Goal: Task Accomplishment & Management: Manage account settings

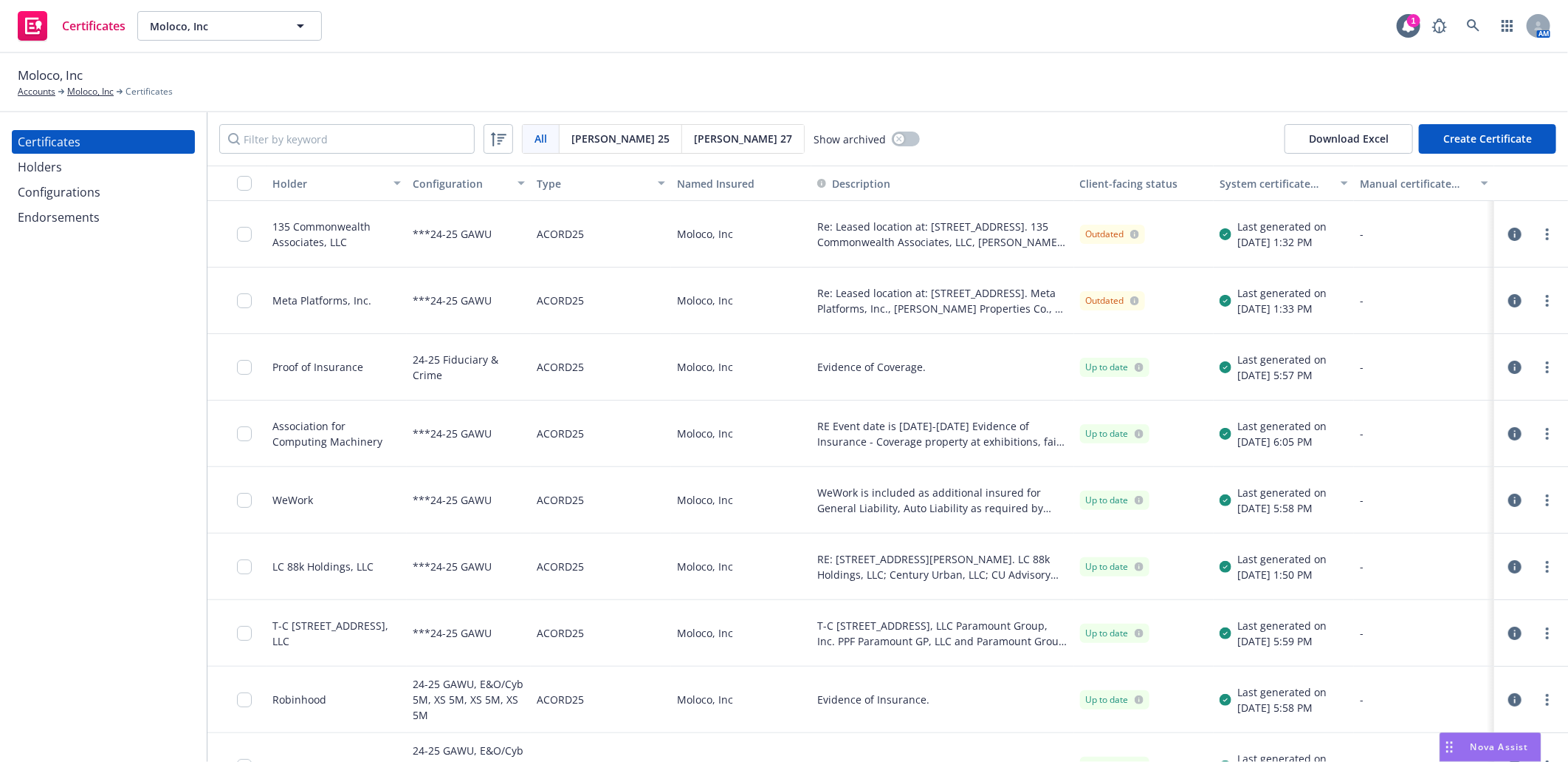
click at [1501, 139] on button "Create Certificate" at bounding box center [1488, 139] width 137 height 30
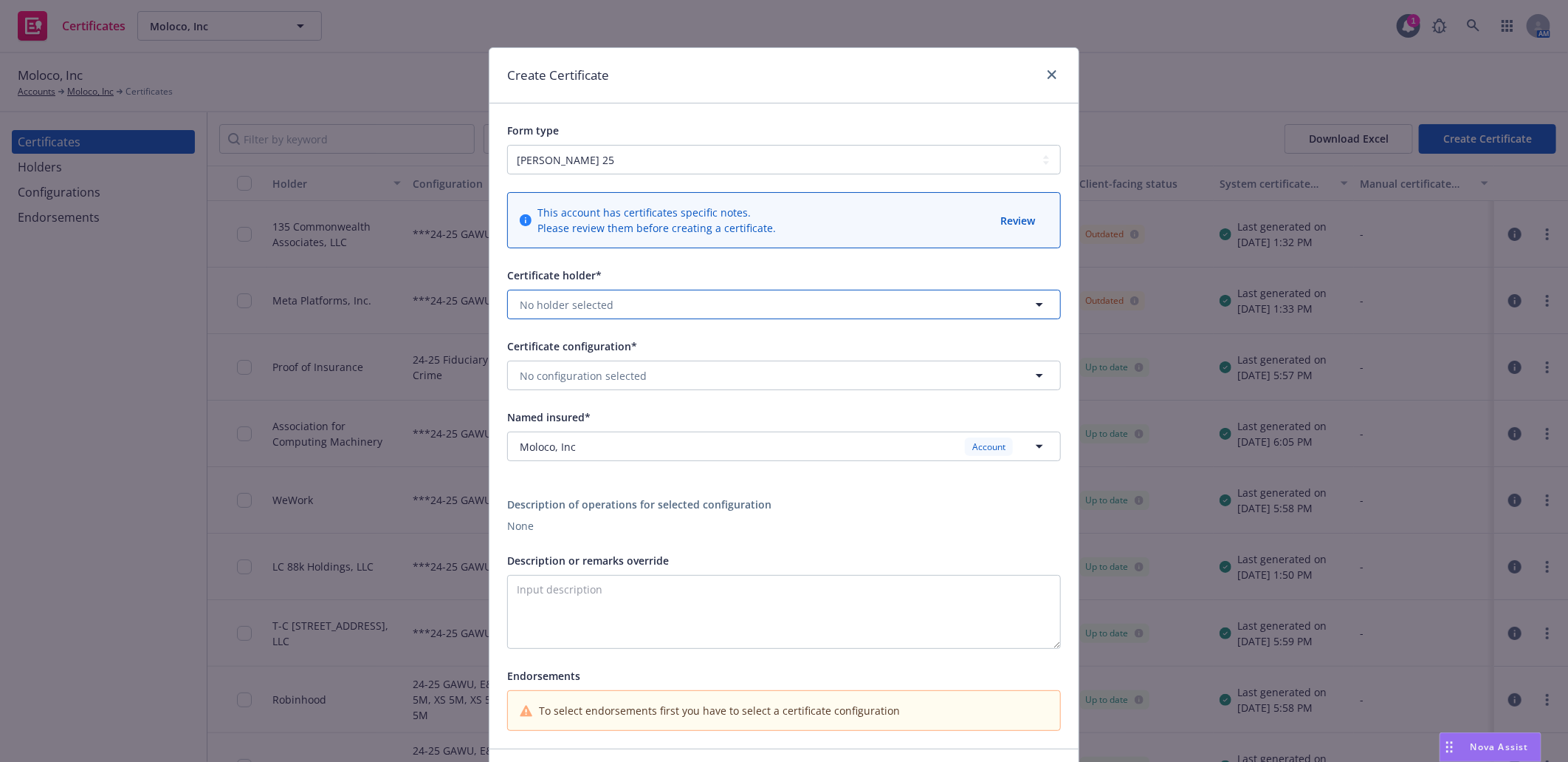
click at [604, 305] on span "No holder selected" at bounding box center [566, 305] width 93 height 16
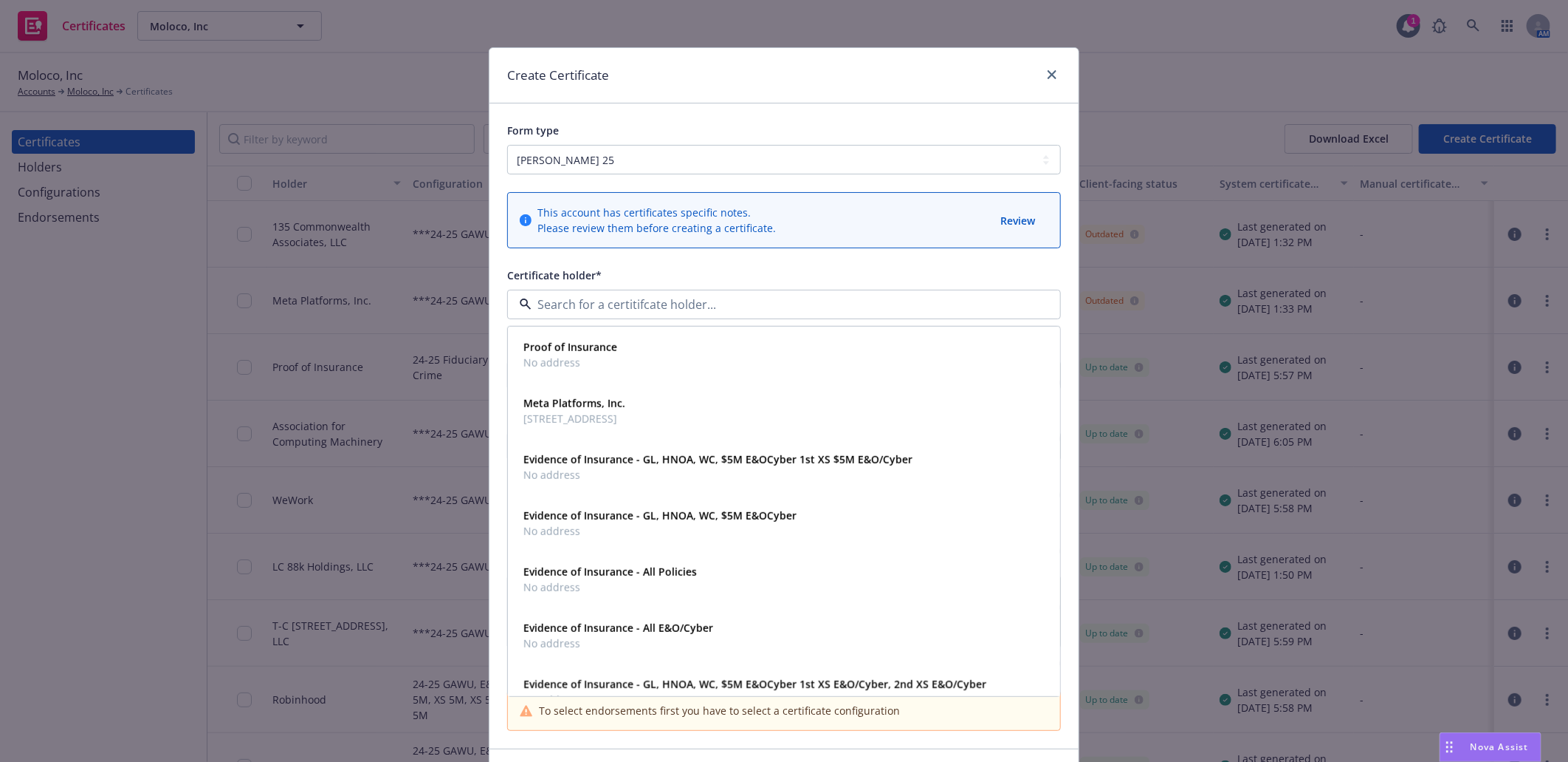
paste input "Kirkley Corpor"
type input "Kirkley Corpor"
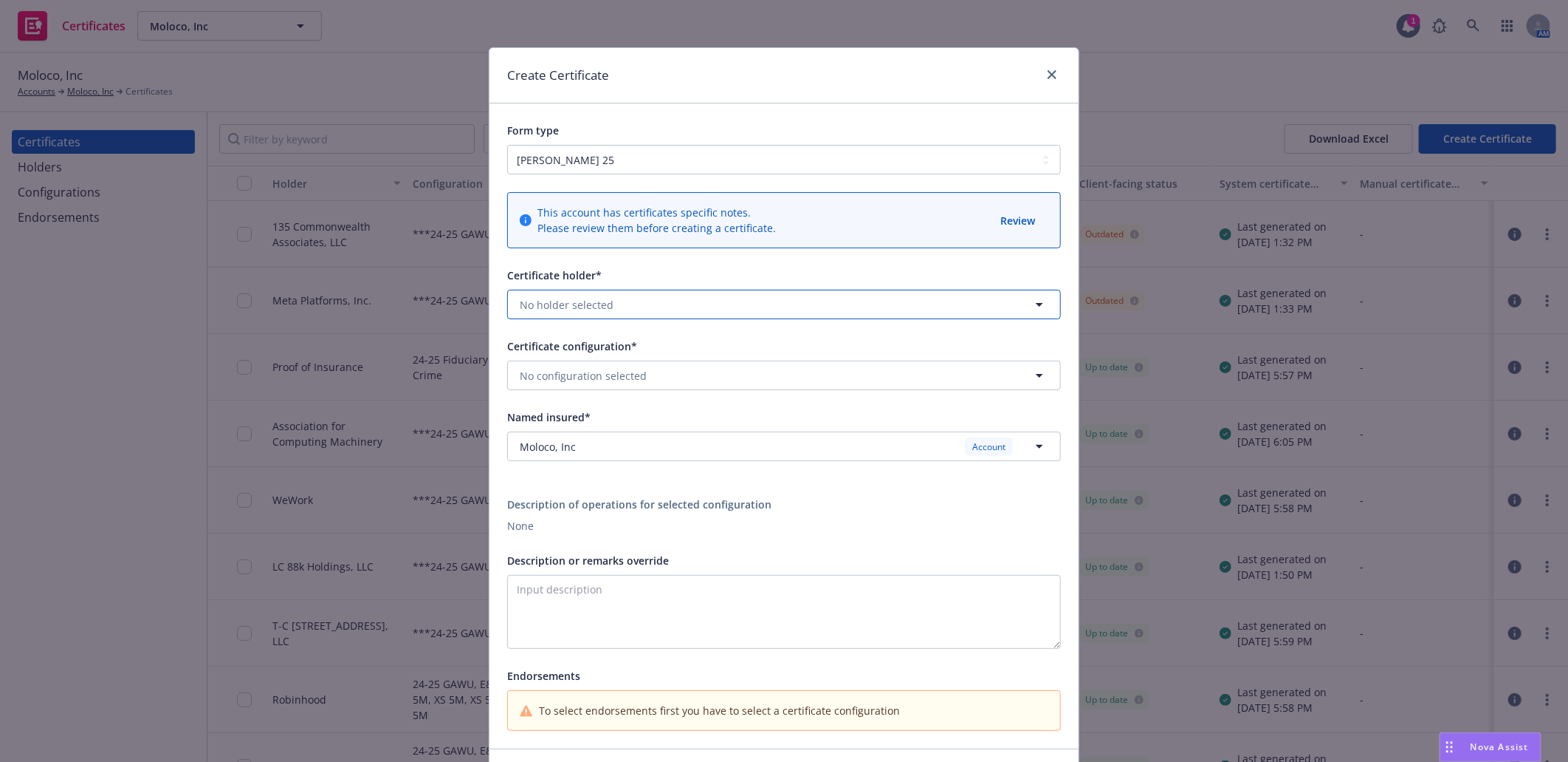
click at [615, 305] on button "No holder selected" at bounding box center [784, 305] width 554 height 30
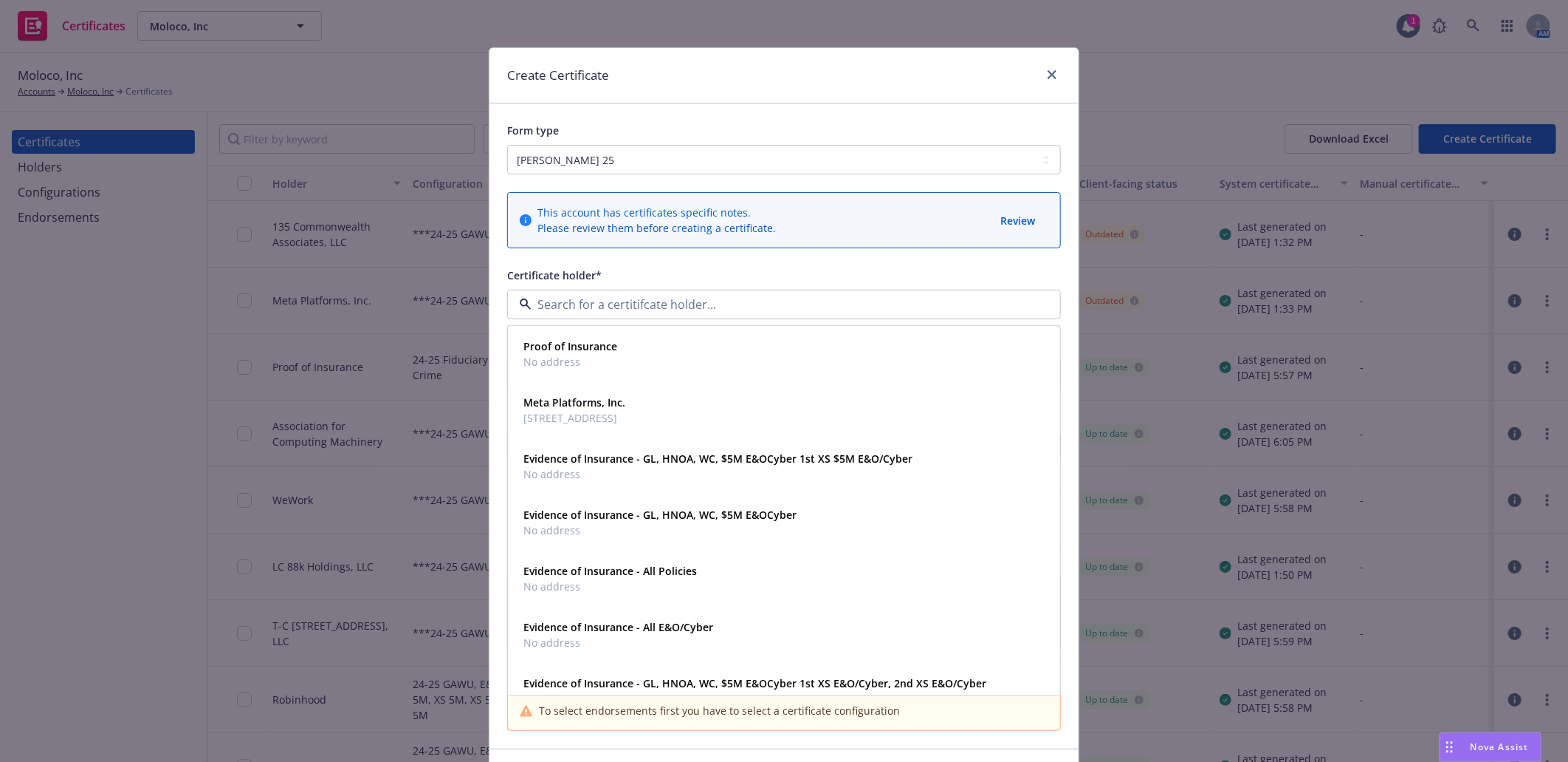
paste input "Kirkley Corpo"
type input "Kirkley Corpo"
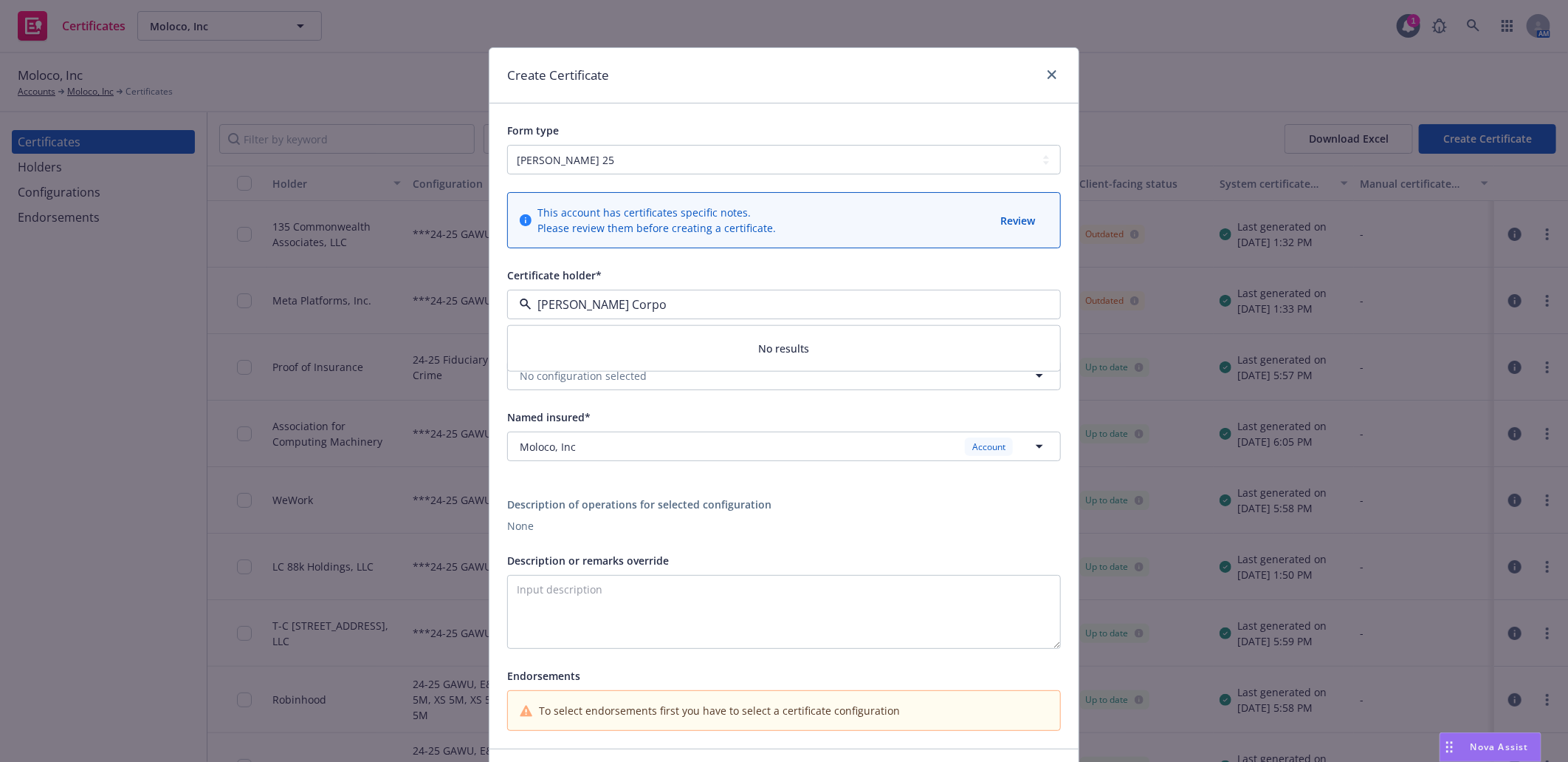
click at [628, 304] on input "Kirkley Corpo" at bounding box center [781, 304] width 499 height 18
type input "kirk"
click at [1044, 77] on link "close" at bounding box center [1052, 74] width 18 height 18
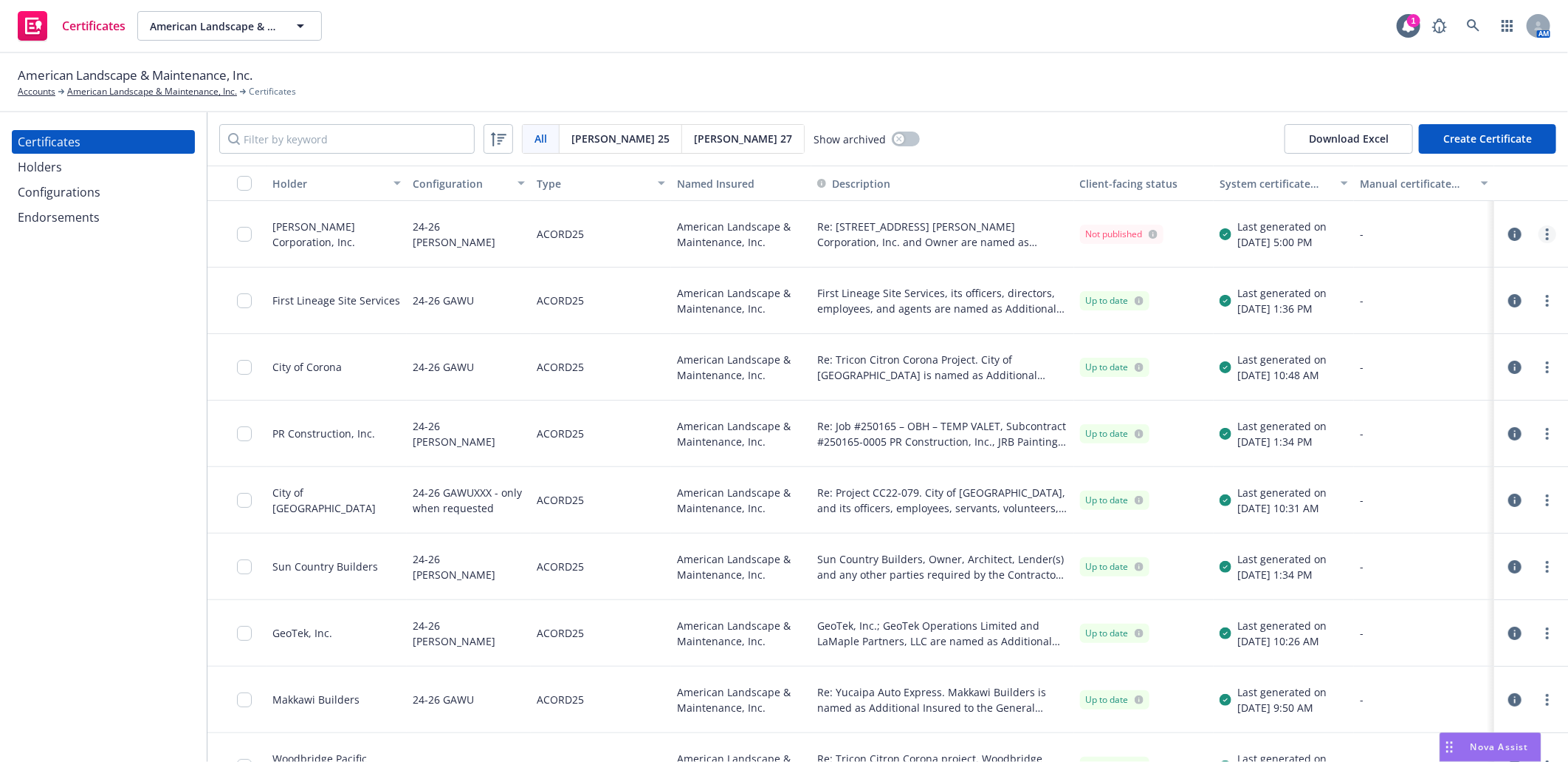
click at [1547, 234] on icon "more" at bounding box center [1547, 234] width 3 height 12
click at [1460, 442] on link "Download uneditable generated certificate" at bounding box center [1425, 442] width 236 height 30
click at [1508, 237] on icon "button" at bounding box center [1515, 234] width 13 height 13
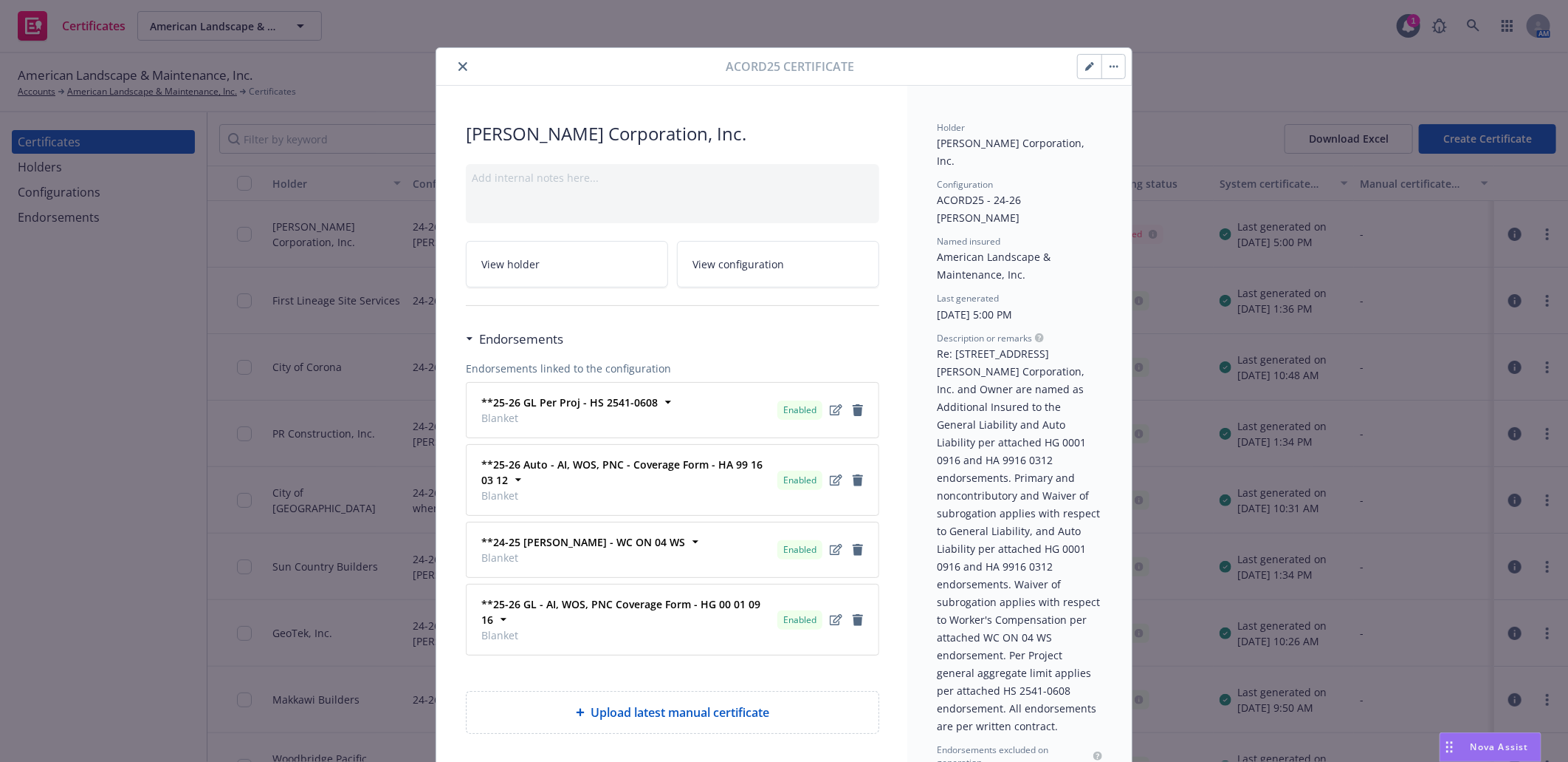
click at [1086, 65] on icon "button" at bounding box center [1090, 65] width 8 height 8
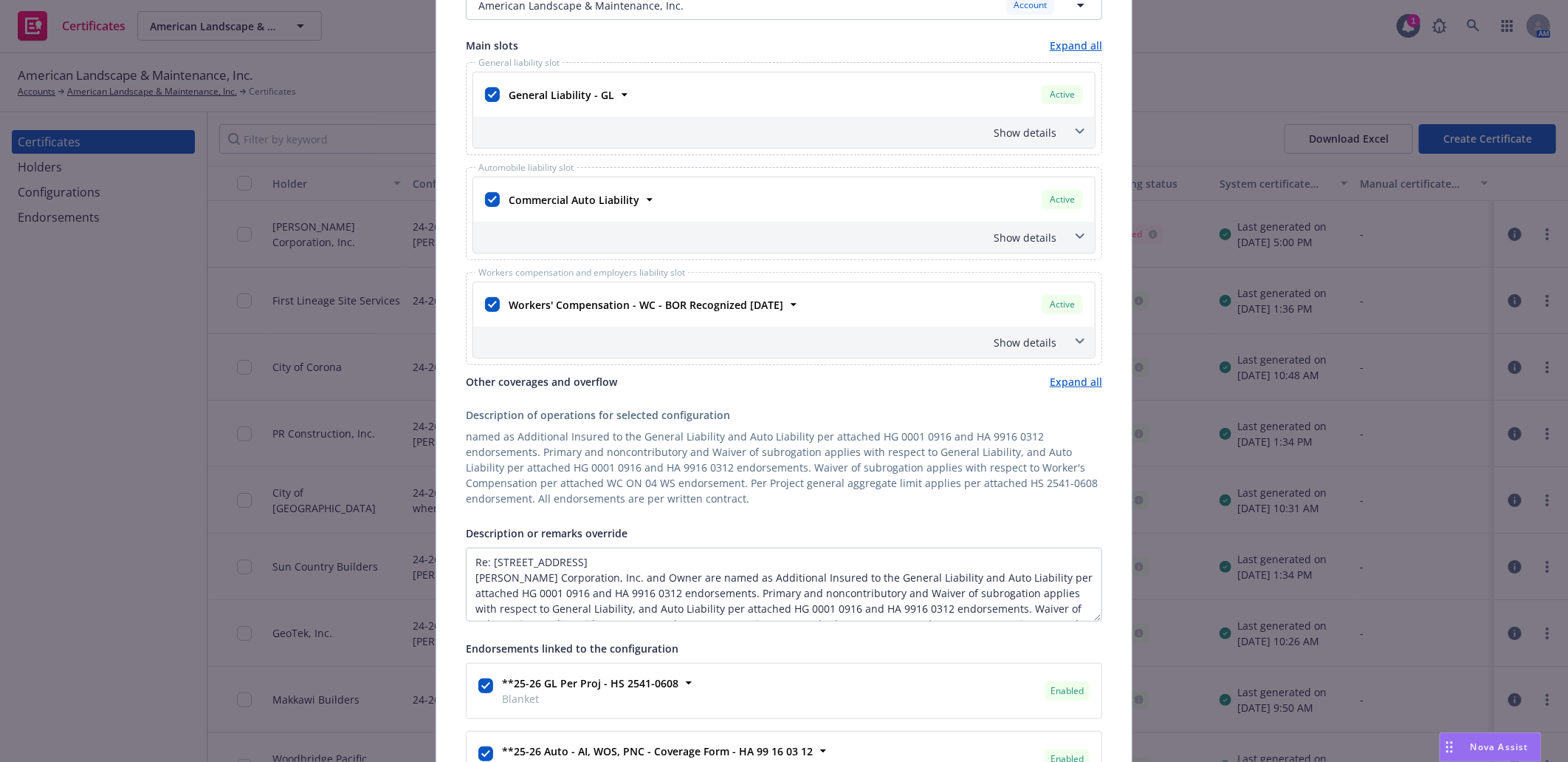
scroll to position [246, 0]
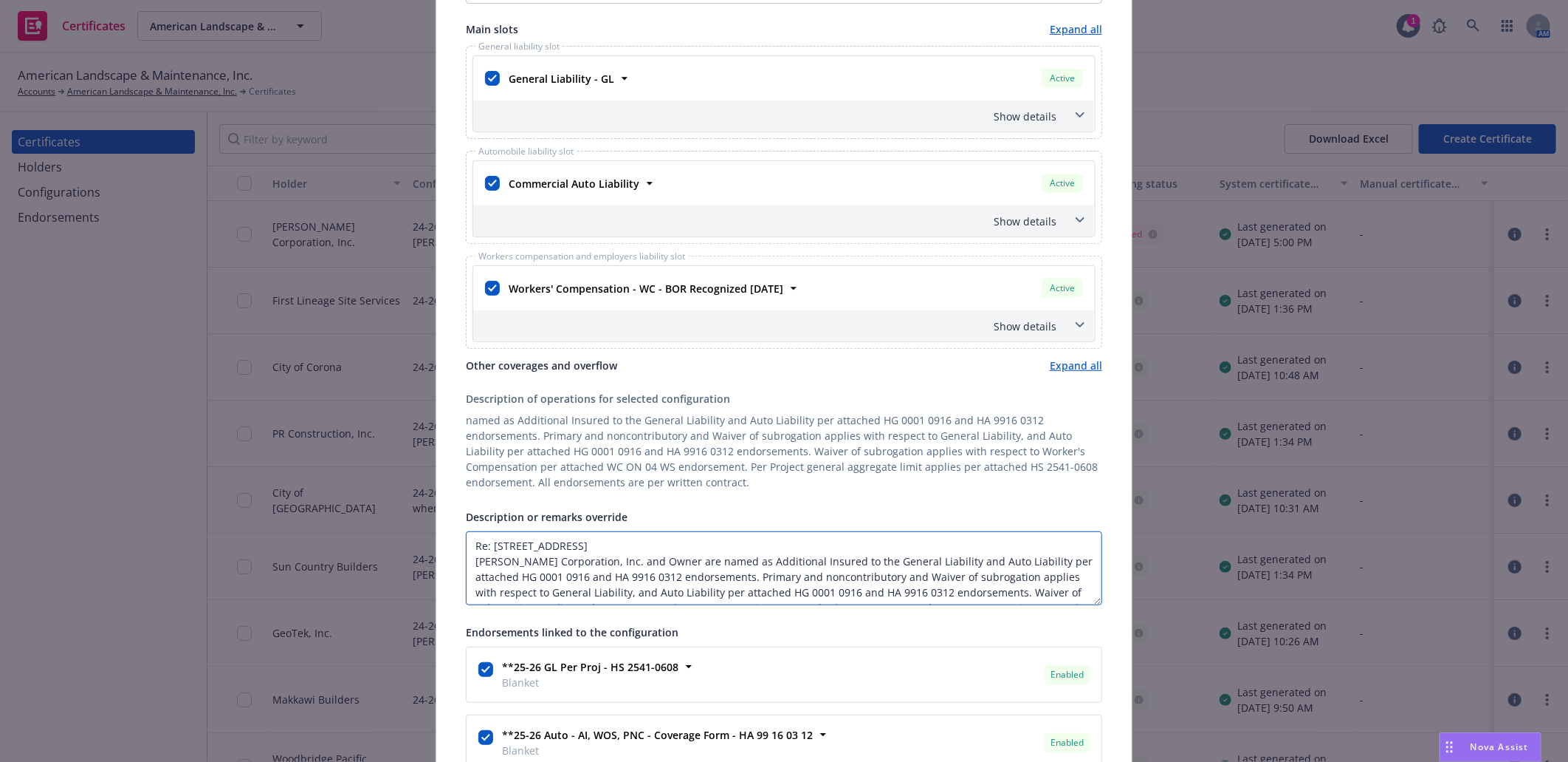
click at [486, 545] on textarea "Re: 413 Highland Park, CA. Kirkley Corporation, Inc. and Owner are named as Add…" at bounding box center [784, 568] width 636 height 74
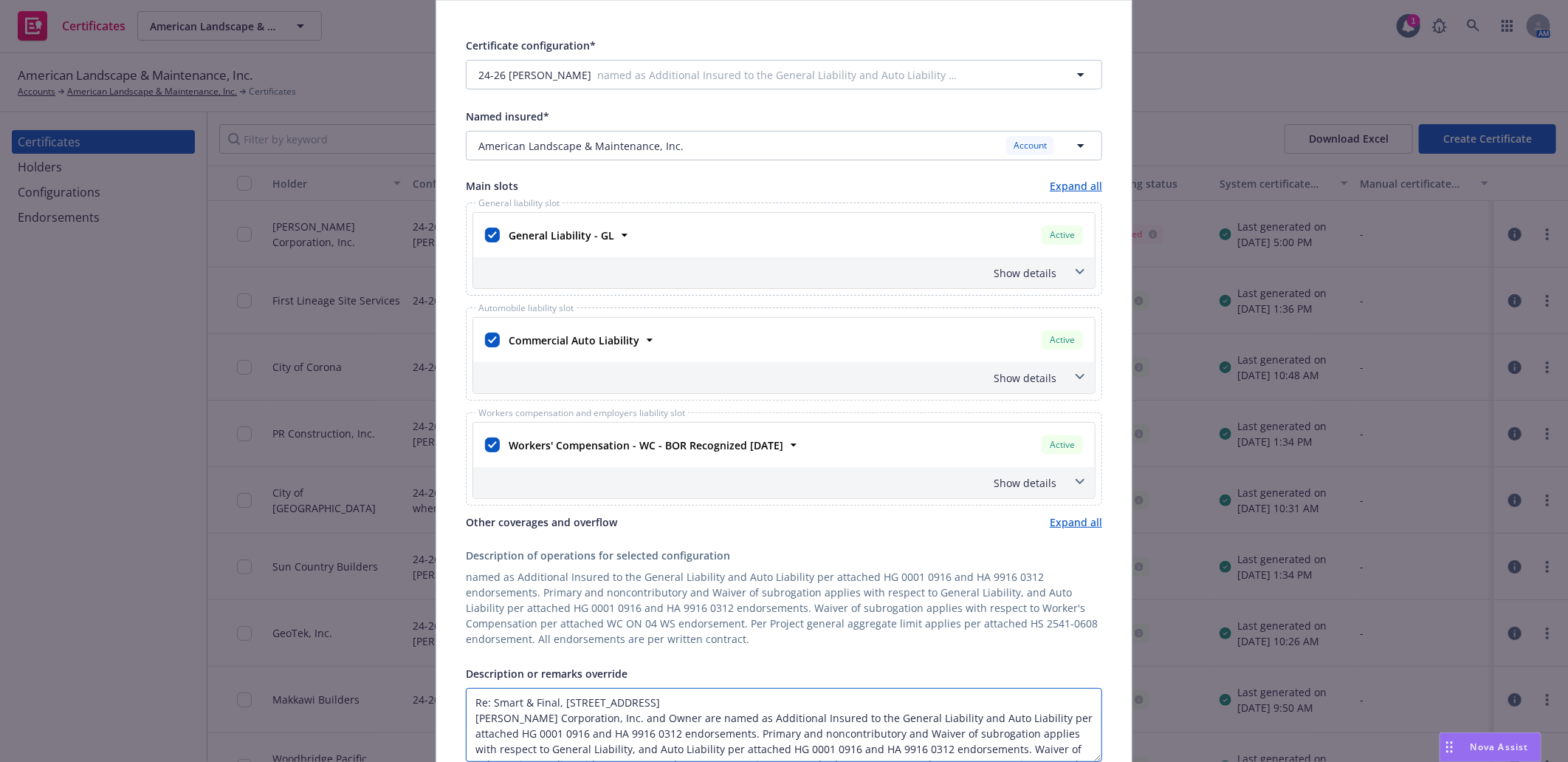
scroll to position [0, 0]
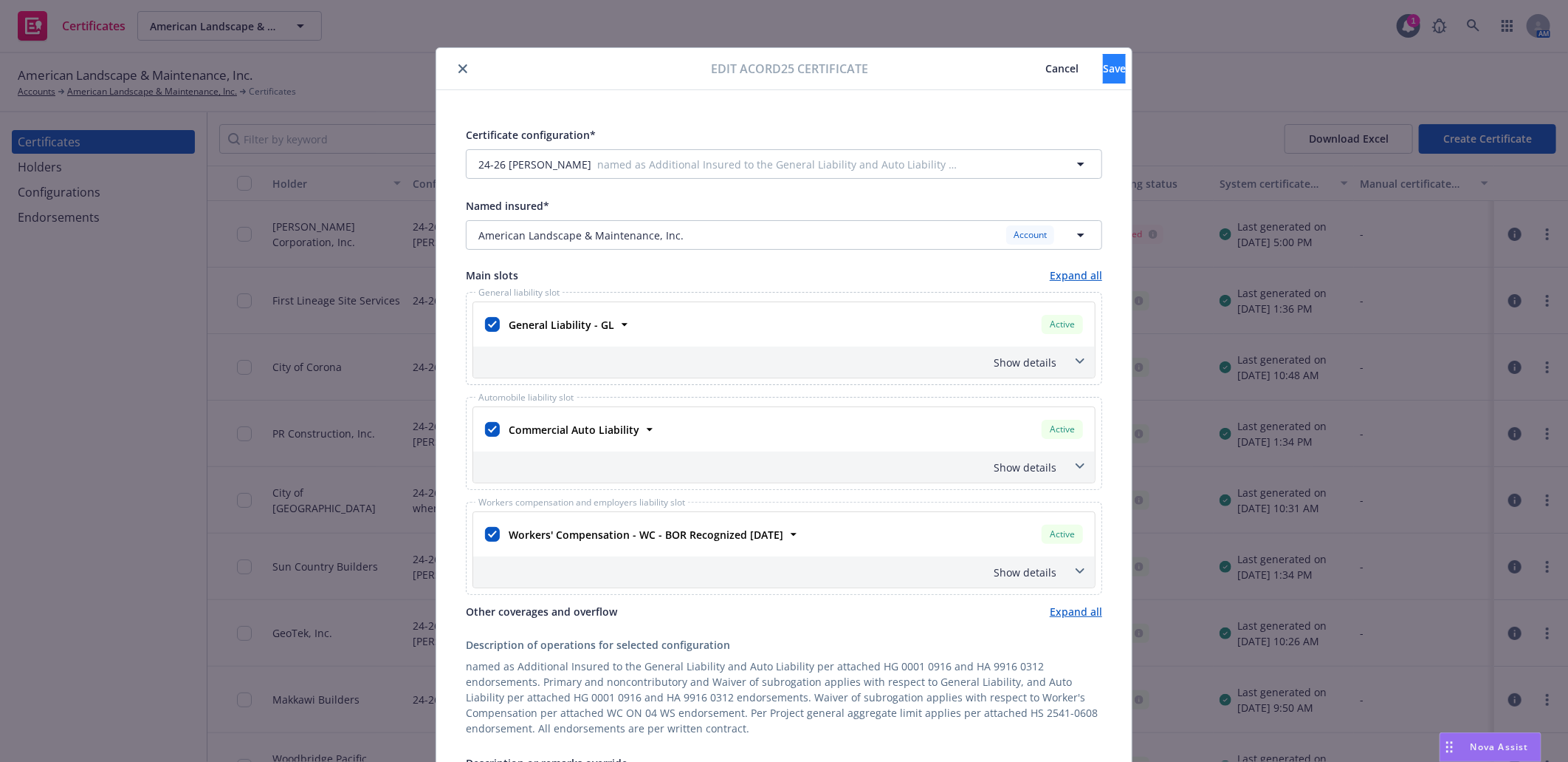
type textarea "Re: Smart & Final, [STREET_ADDRESS] [PERSON_NAME] Corporation, Inc. and Owner a…"
click at [1104, 77] on button "Save" at bounding box center [1115, 69] width 22 height 30
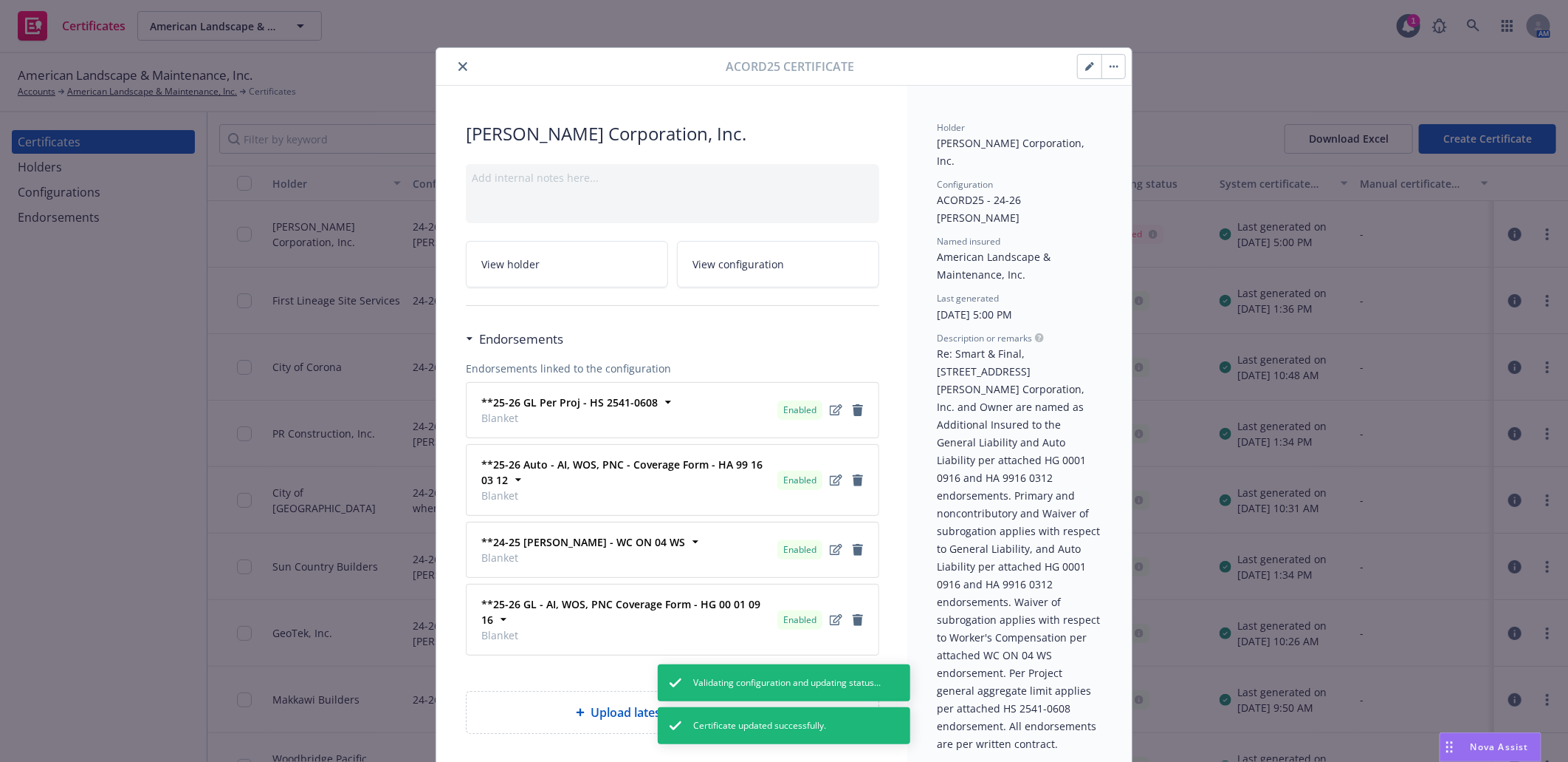
click at [1106, 64] on button "button" at bounding box center [1113, 65] width 23 height 23
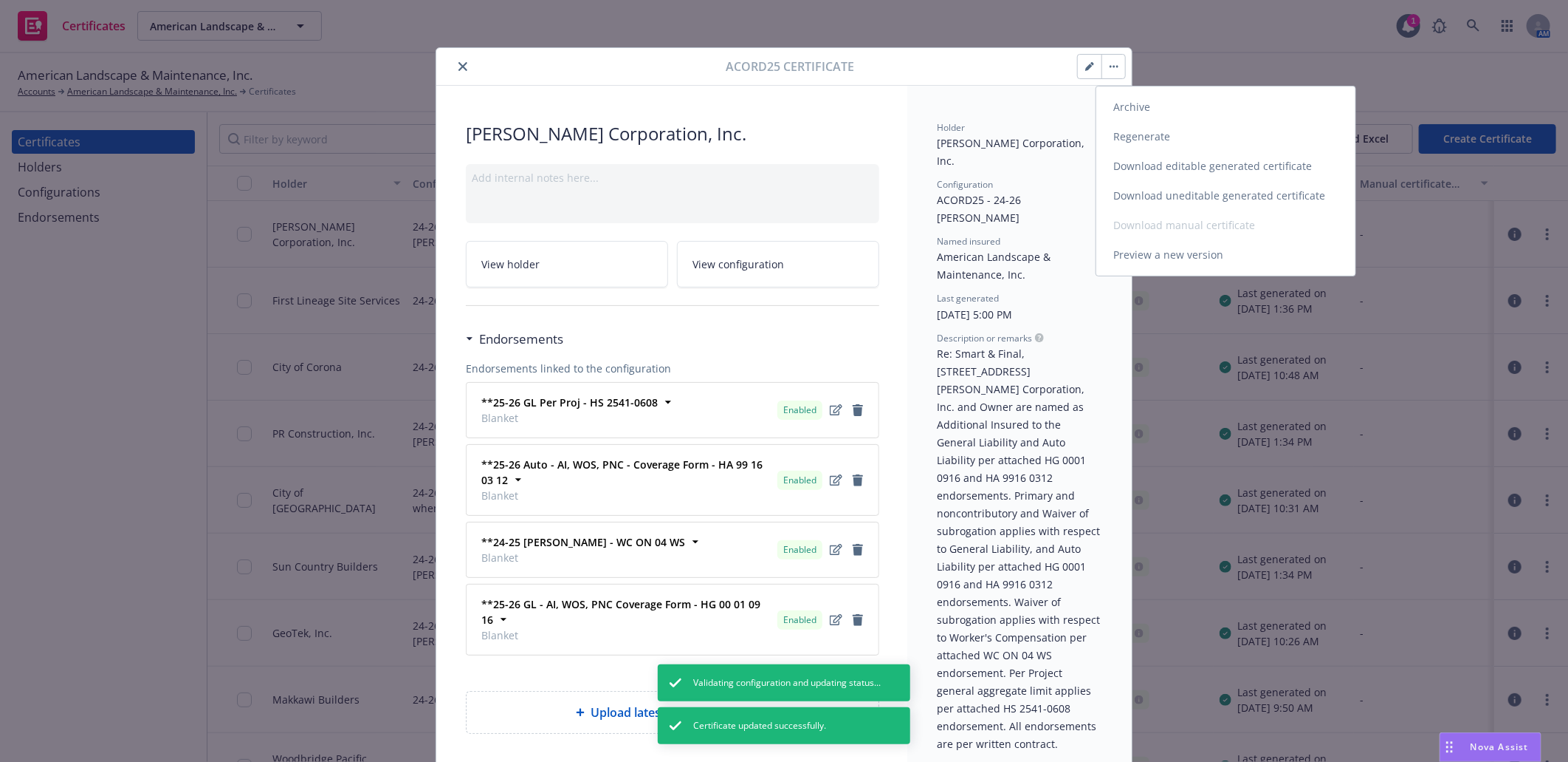
click at [1138, 136] on link "Regenerate" at bounding box center [1225, 137] width 259 height 30
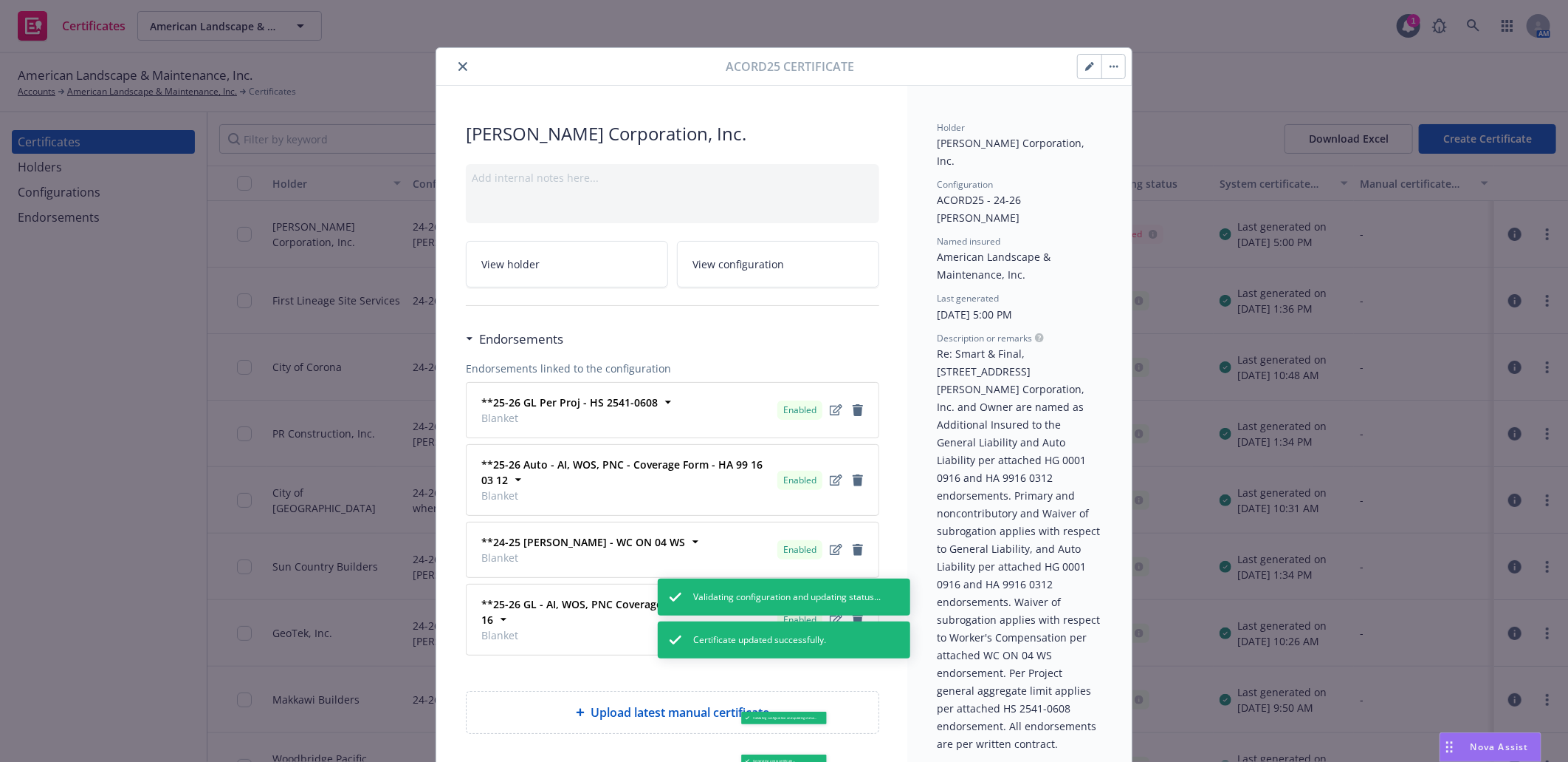
click at [459, 63] on icon "close" at bounding box center [463, 65] width 8 height 8
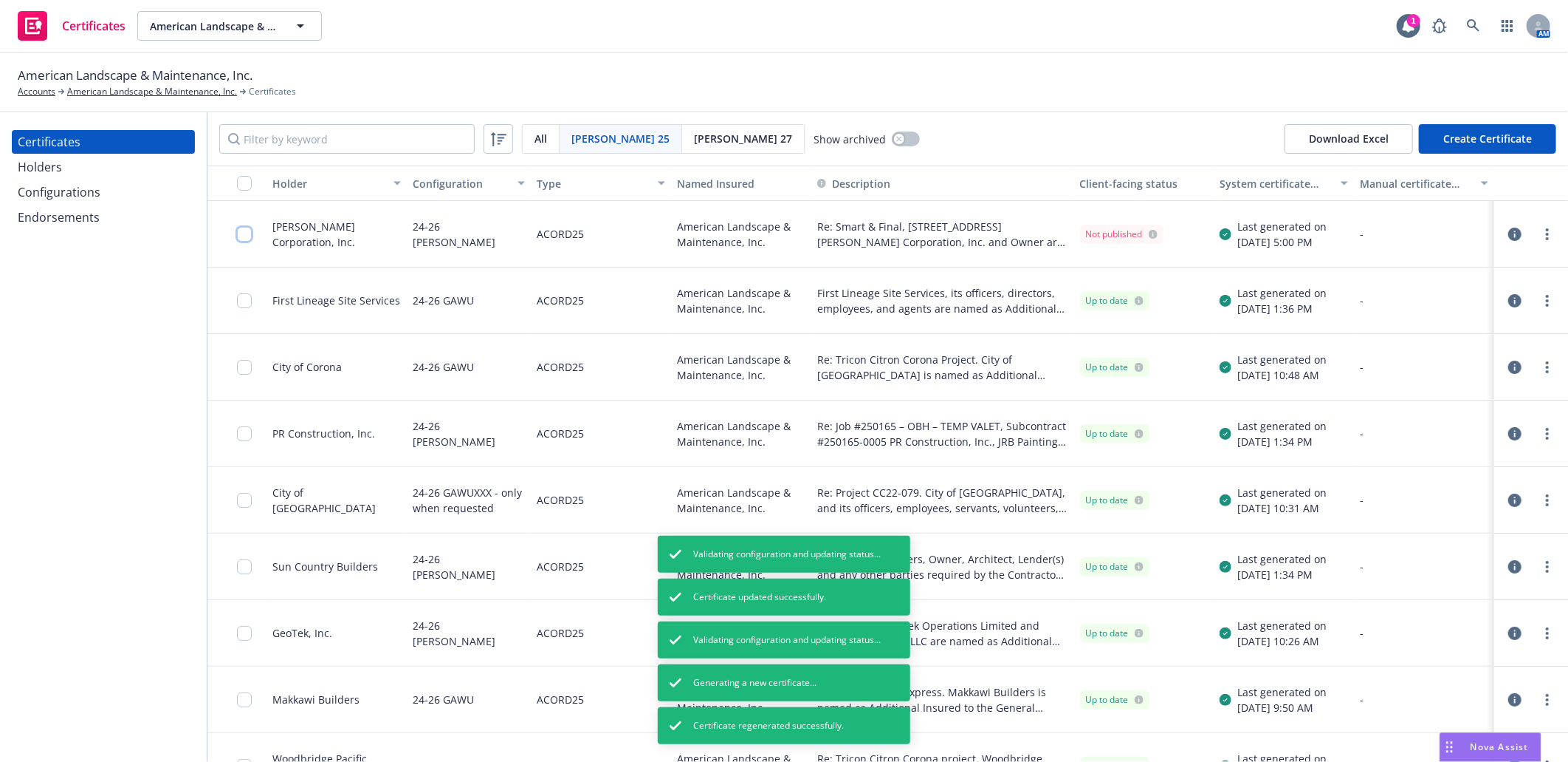
click at [241, 237] on input "checkbox" at bounding box center [245, 235] width 15 height 15
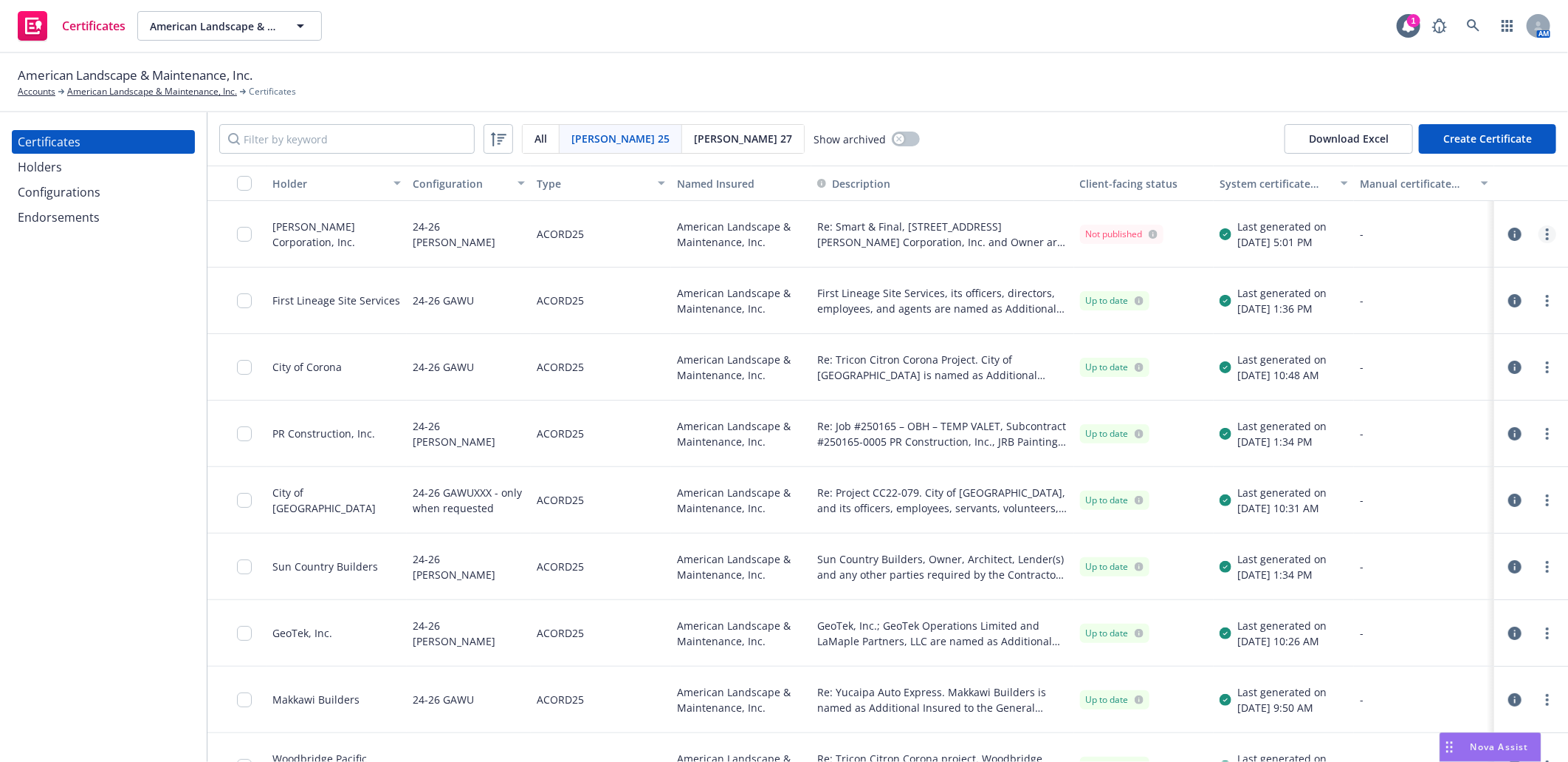
click at [1539, 225] on link "more" at bounding box center [1547, 234] width 18 height 18
click at [239, 231] on input "checkbox" at bounding box center [245, 235] width 15 height 15
click at [1539, 229] on link "more" at bounding box center [1547, 234] width 18 height 18
click at [1452, 439] on link "Download uneditable generated certificate" at bounding box center [1425, 442] width 236 height 30
click at [241, 232] on input "checkbox" at bounding box center [245, 235] width 15 height 15
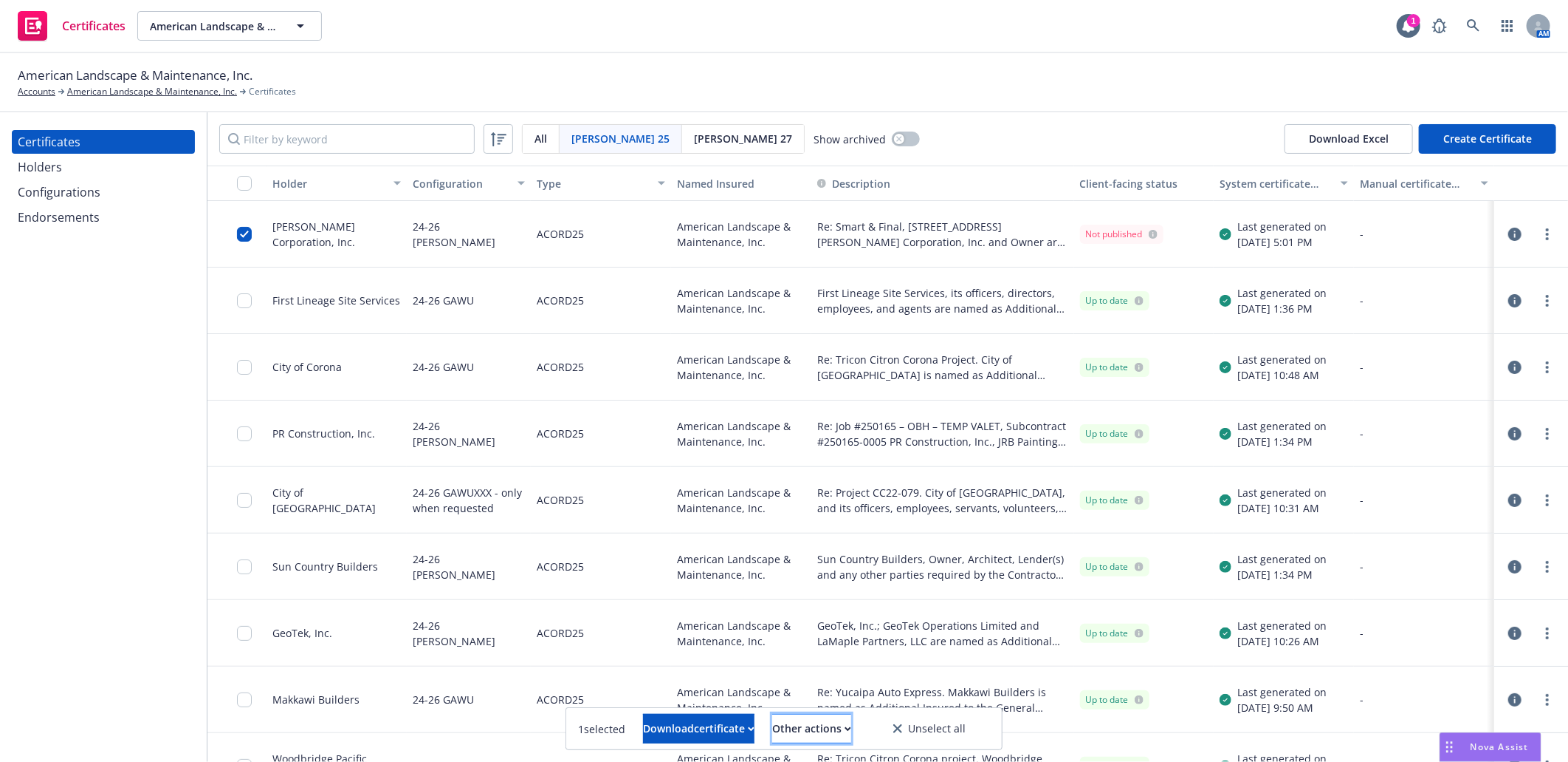
click at [837, 726] on div "Other actions" at bounding box center [812, 728] width 79 height 28
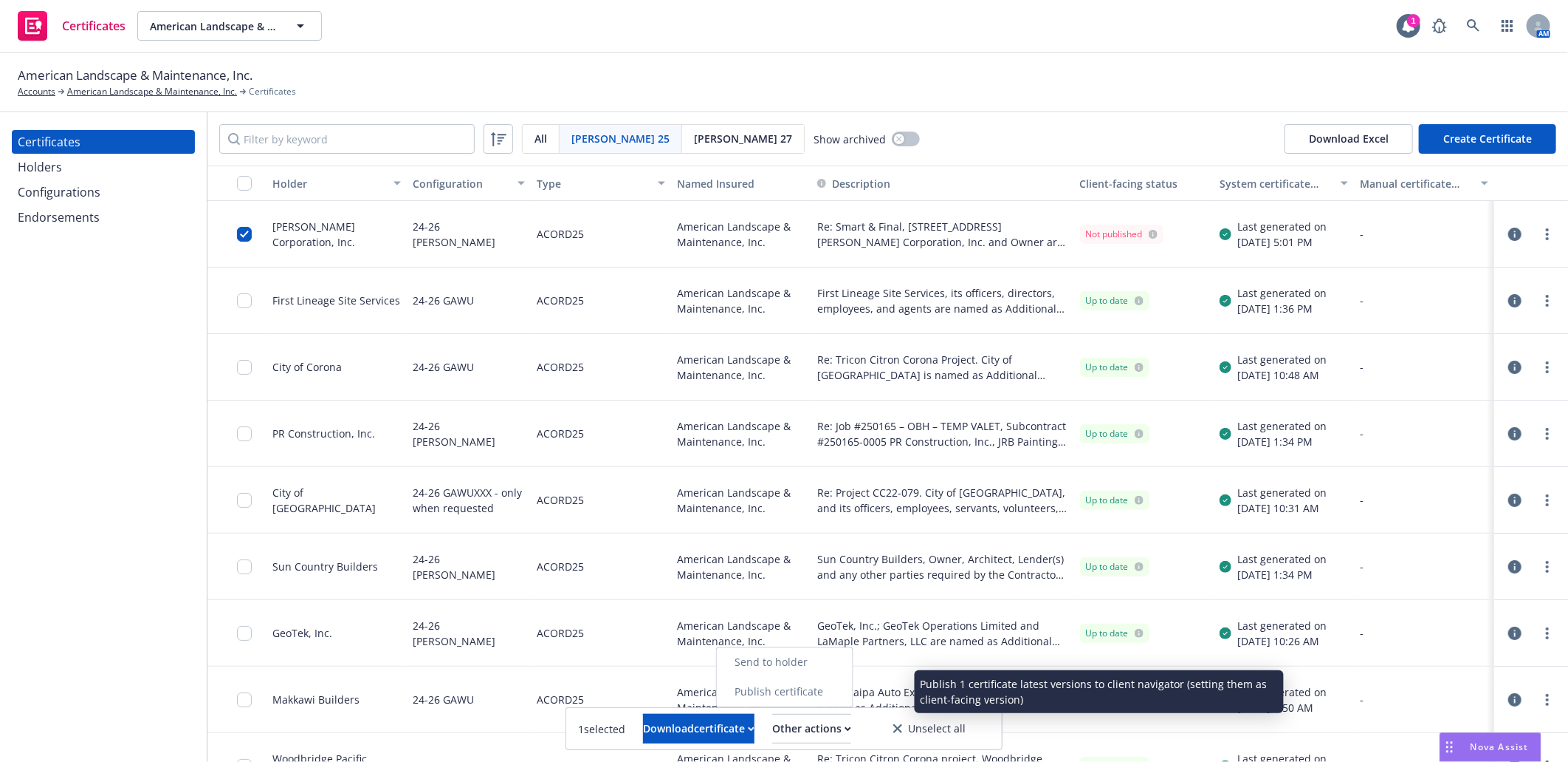
click at [838, 687] on link "Publish certificate" at bounding box center [784, 692] width 135 height 30
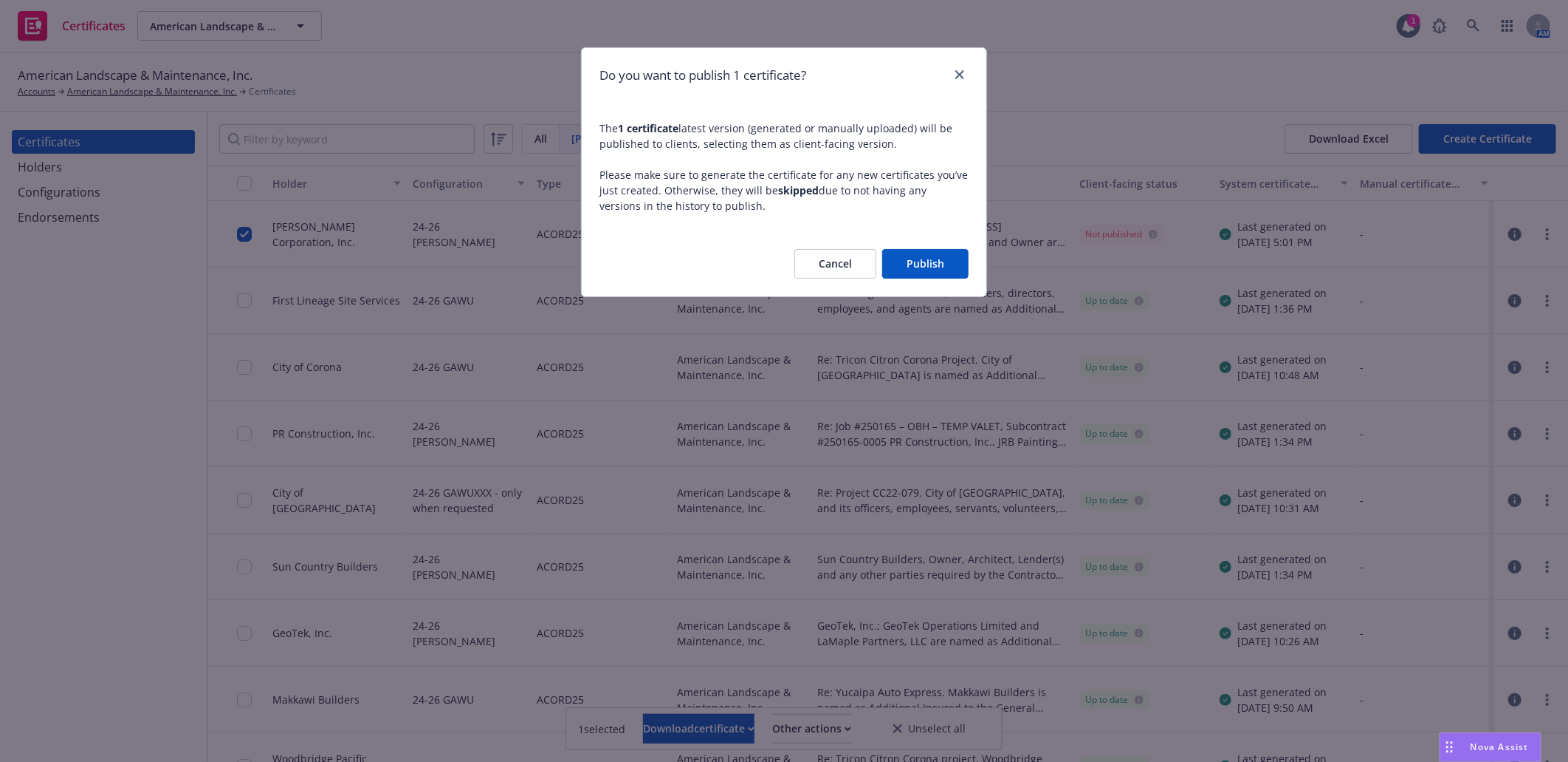
click at [941, 263] on button "Publish" at bounding box center [925, 264] width 86 height 30
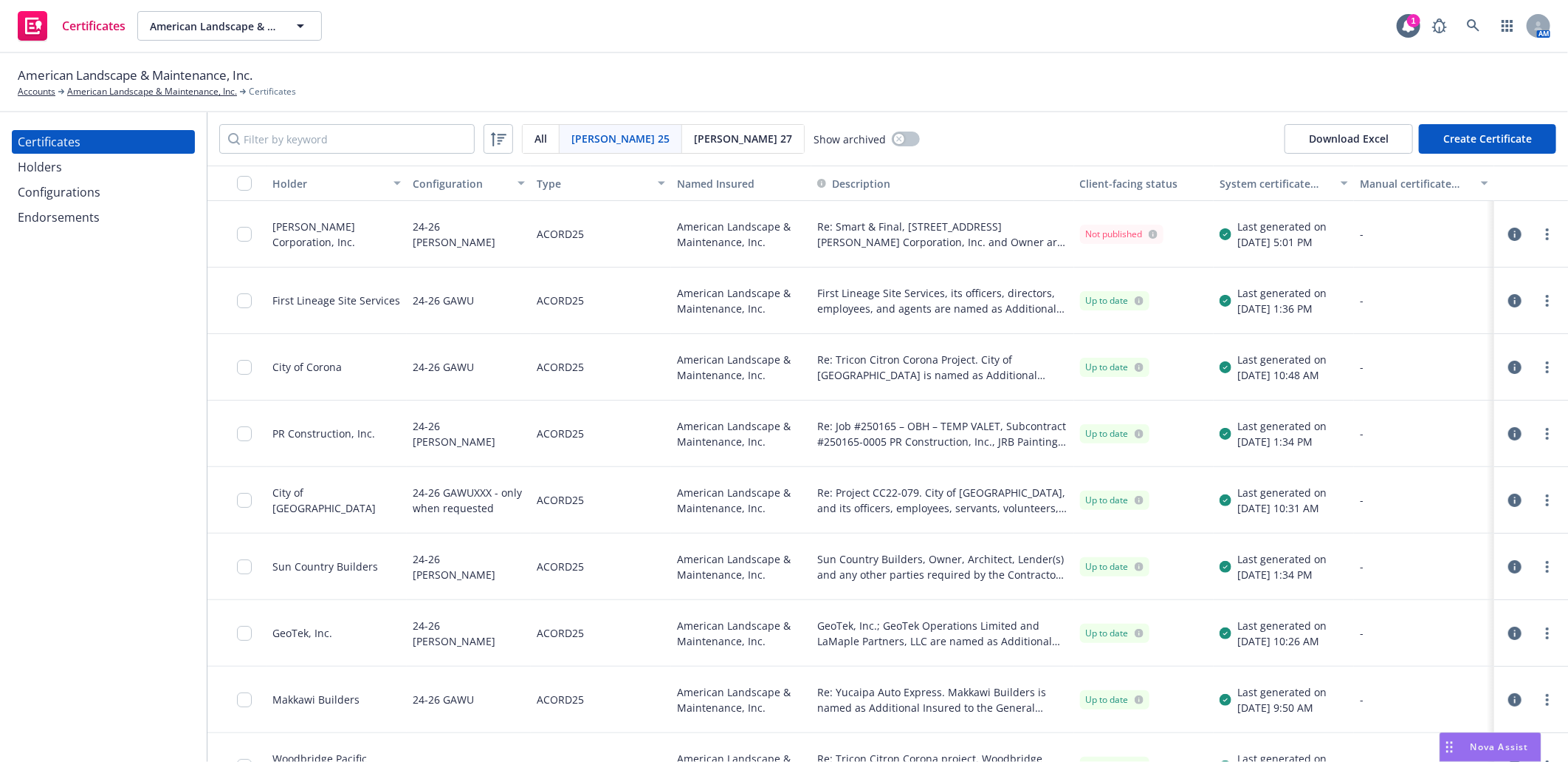
click at [236, 232] on div at bounding box center [236, 234] width 59 height 66
click at [245, 232] on input "checkbox" at bounding box center [245, 235] width 15 height 15
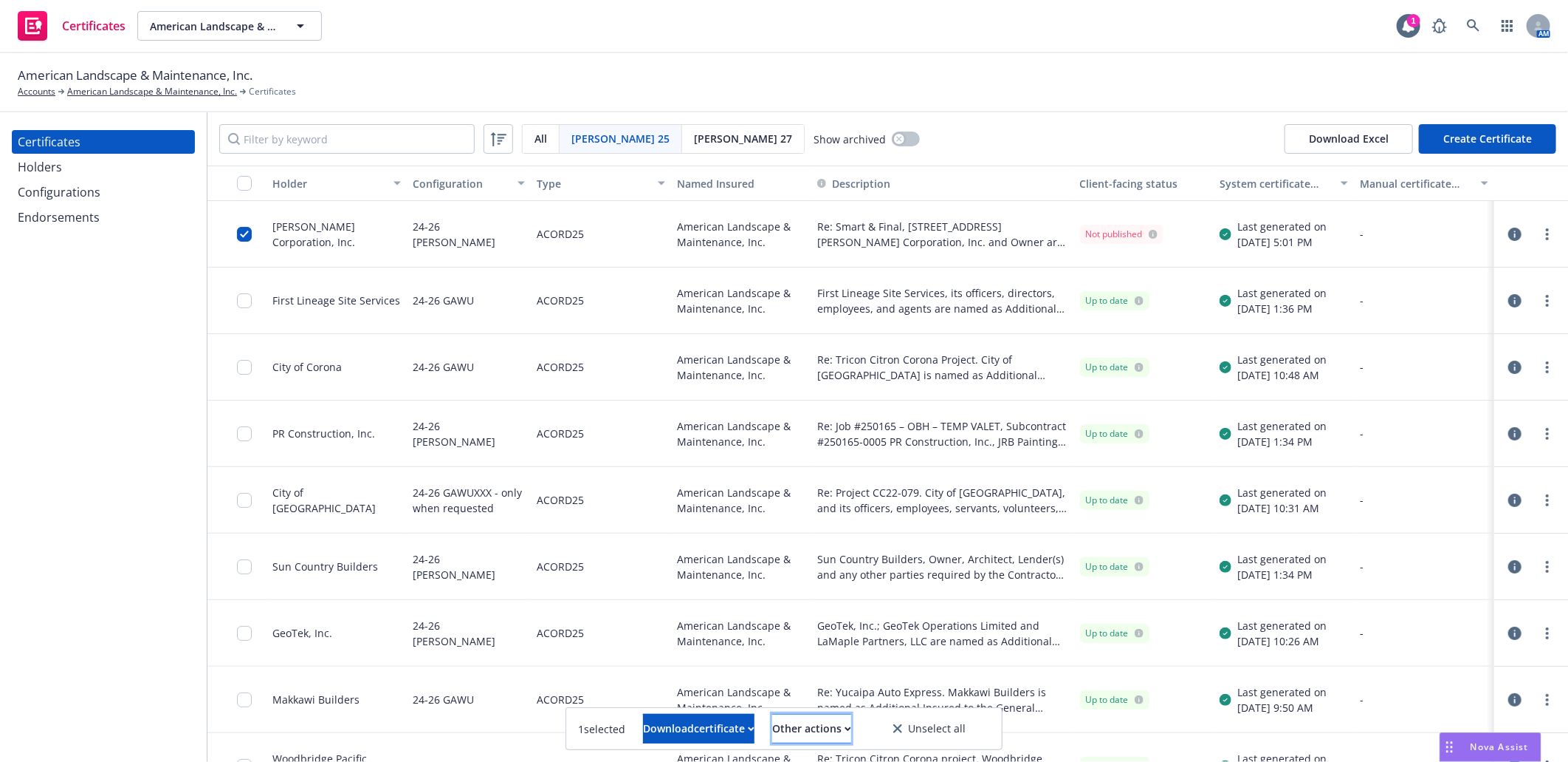
click at [846, 726] on div "Other actions" at bounding box center [812, 728] width 79 height 28
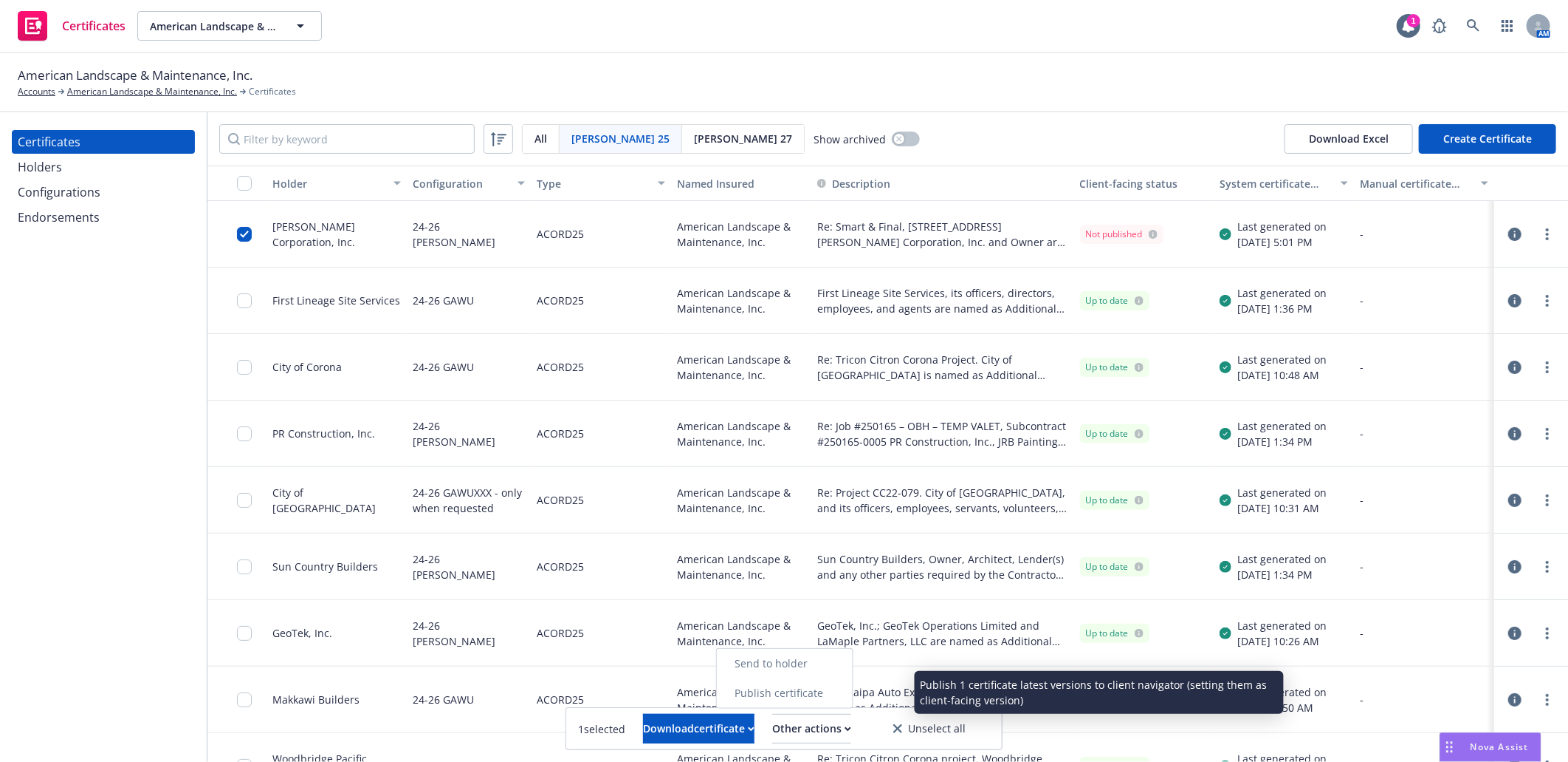
click at [847, 697] on link "Publish certificate" at bounding box center [784, 693] width 135 height 30
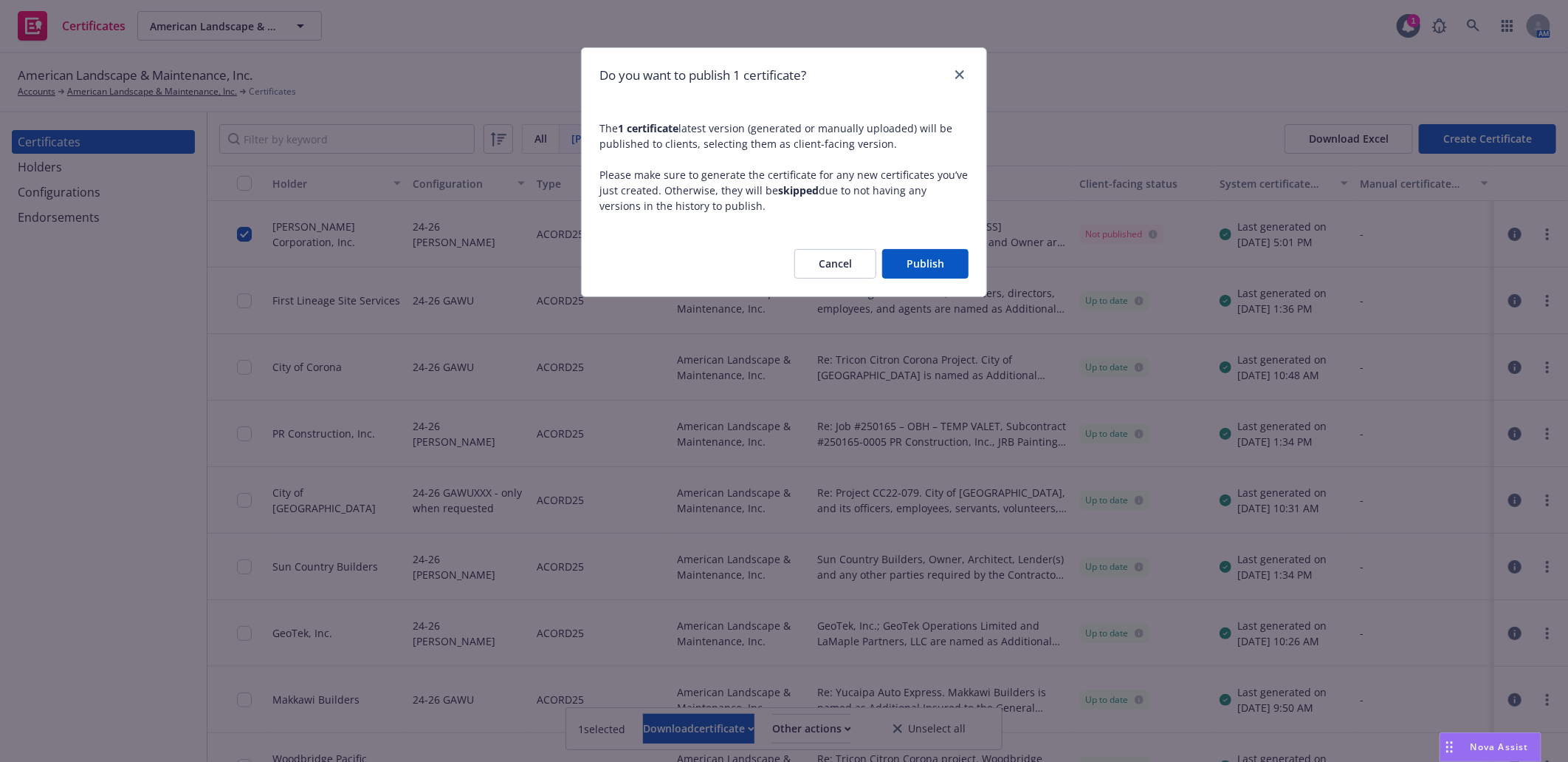
click at [946, 265] on button "Publish" at bounding box center [925, 264] width 86 height 30
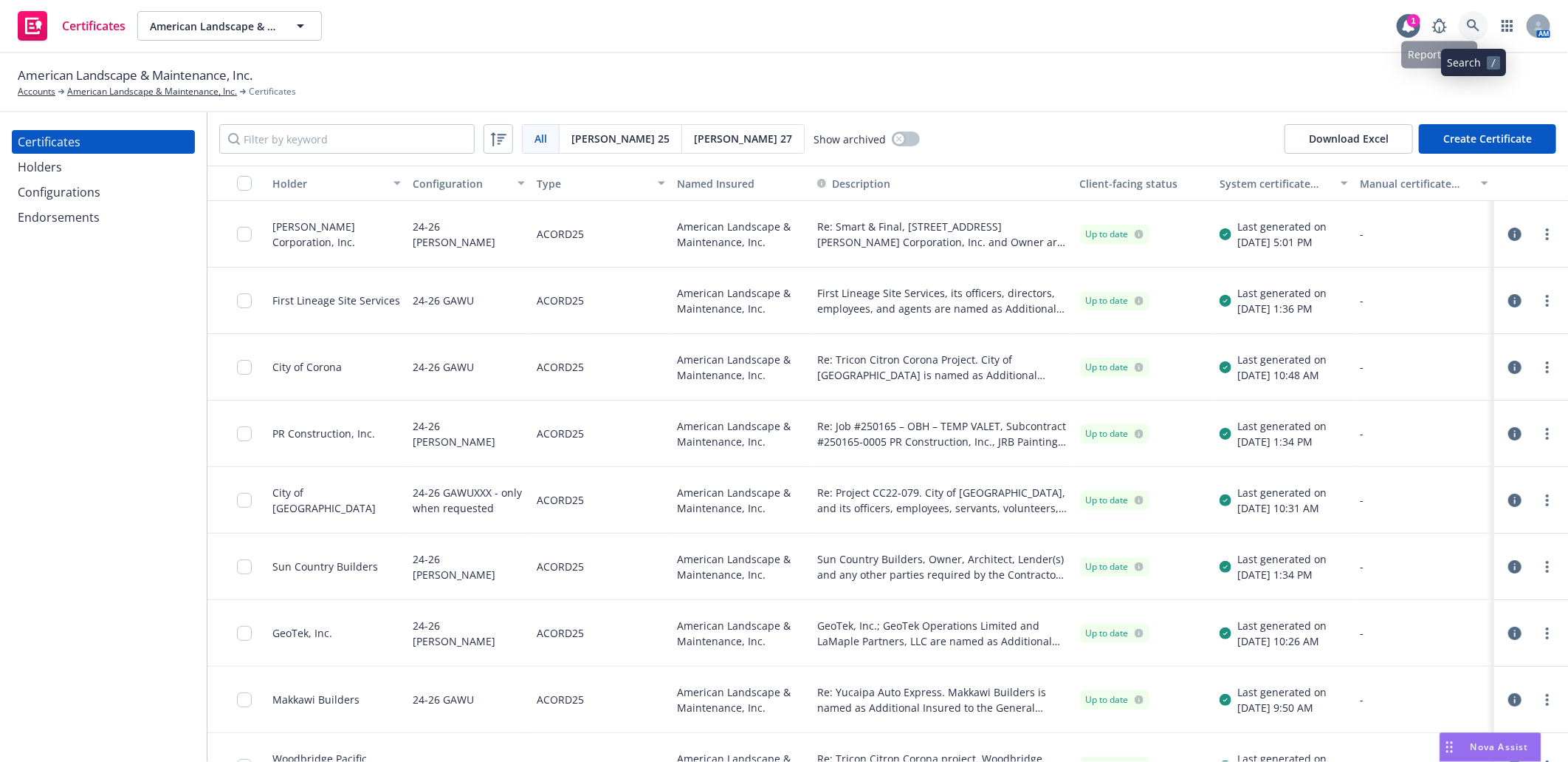
click at [1468, 22] on icon at bounding box center [1473, 25] width 12 height 12
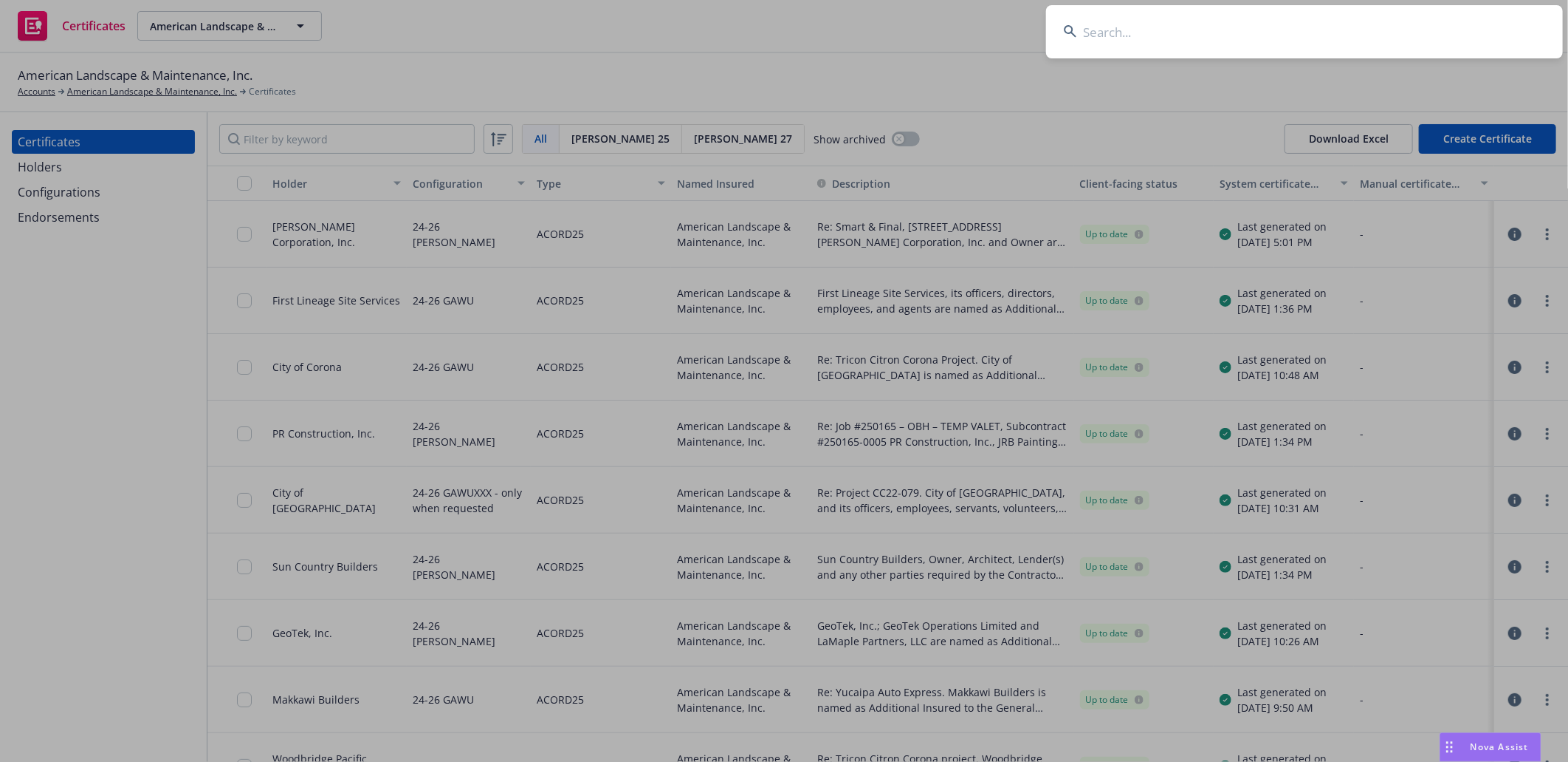
click at [1342, 26] on input at bounding box center [1304, 32] width 517 height 53
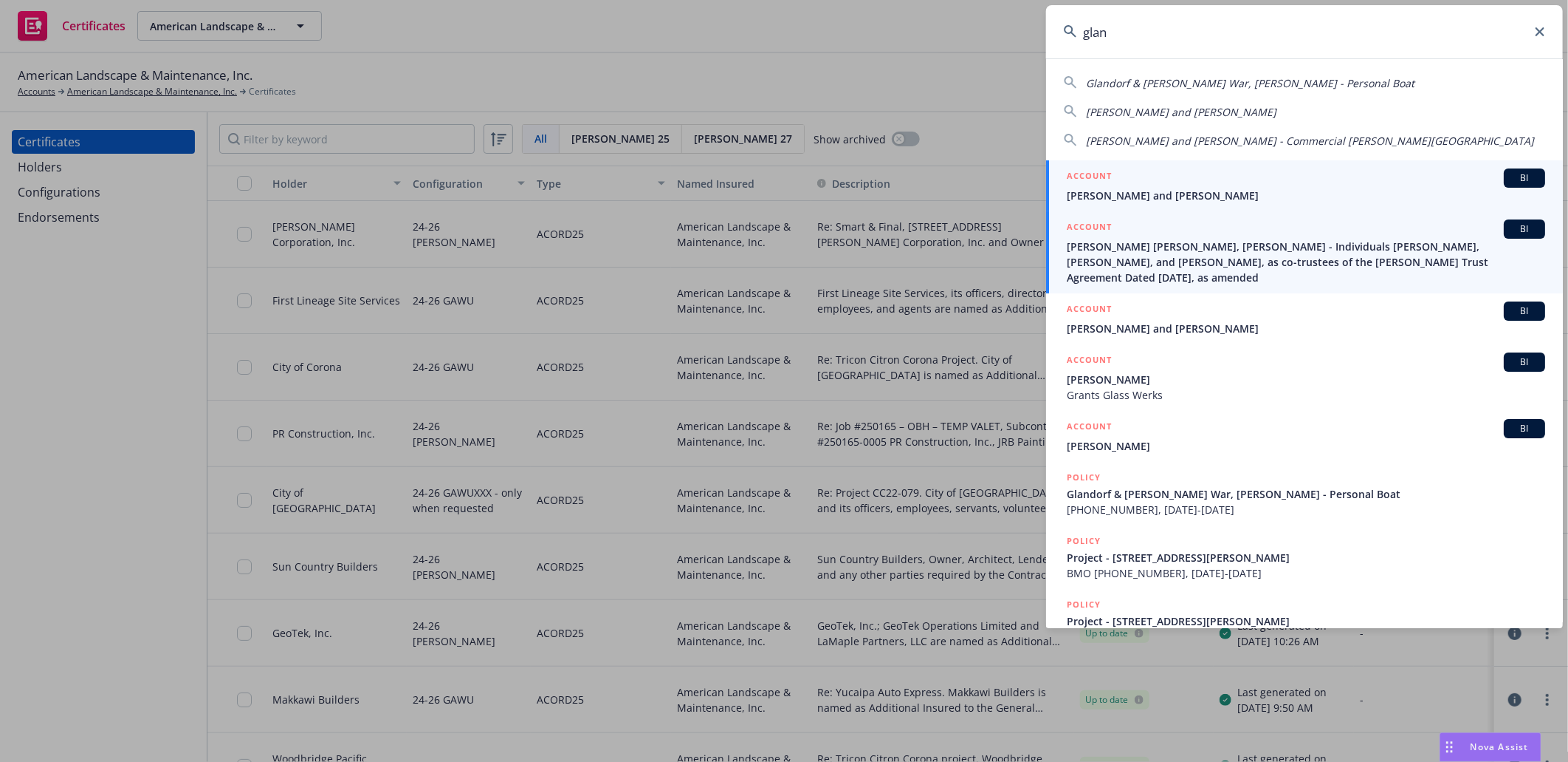
type input "glan"
click at [1150, 245] on span "[PERSON_NAME] [PERSON_NAME], [PERSON_NAME] - Individuals [PERSON_NAME], [PERSON…" at bounding box center [1306, 262] width 478 height 47
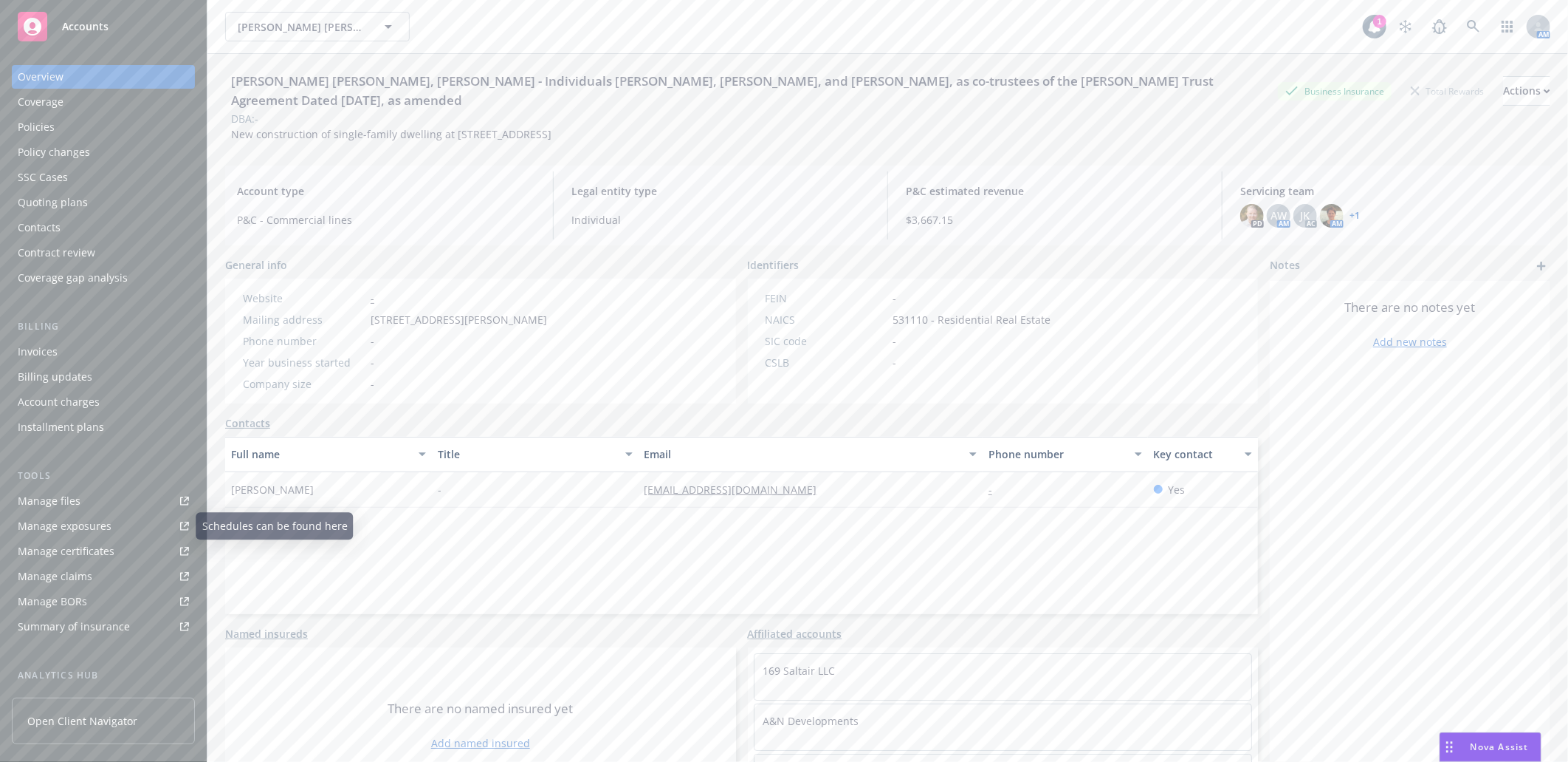
click at [76, 545] on div "Manage certificates" at bounding box center [66, 551] width 97 height 23
click at [1467, 27] on icon at bounding box center [1474, 26] width 13 height 13
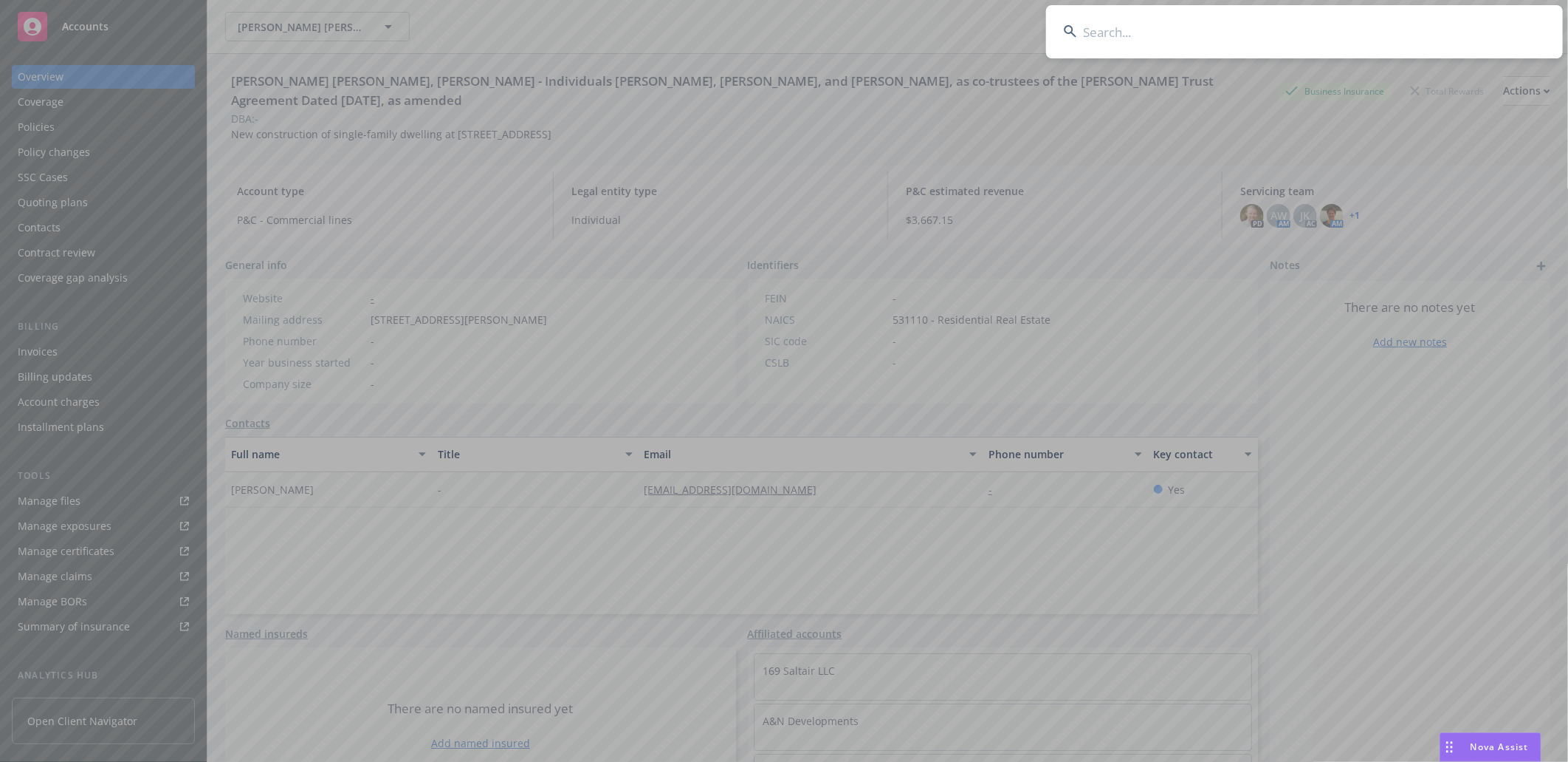
click at [1265, 17] on input at bounding box center [1304, 32] width 517 height 53
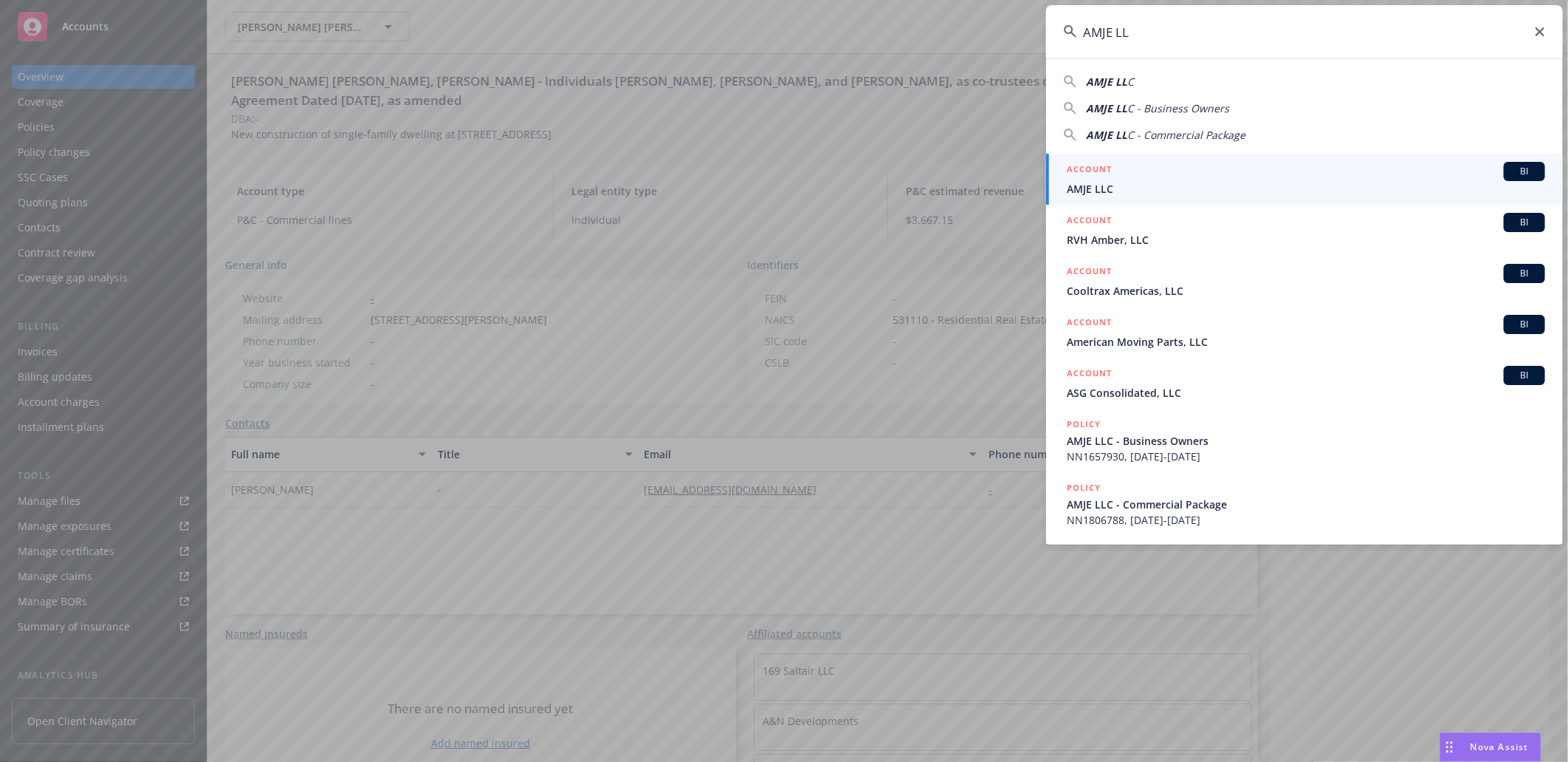
type input "AMJE LL"
click at [1110, 186] on span "AMJE LLC" at bounding box center [1306, 189] width 478 height 16
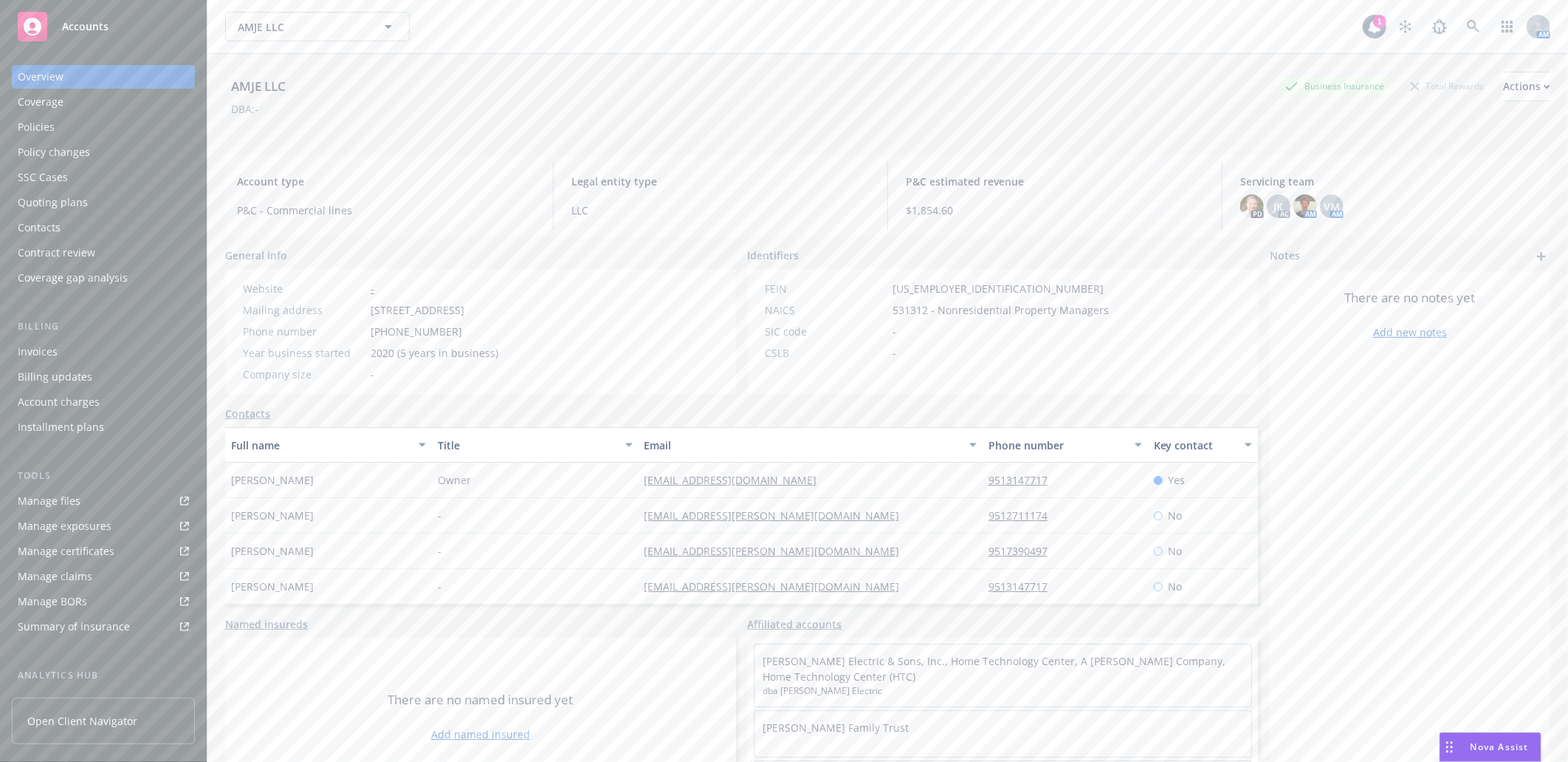
click at [54, 126] on div "Policies" at bounding box center [103, 126] width 171 height 23
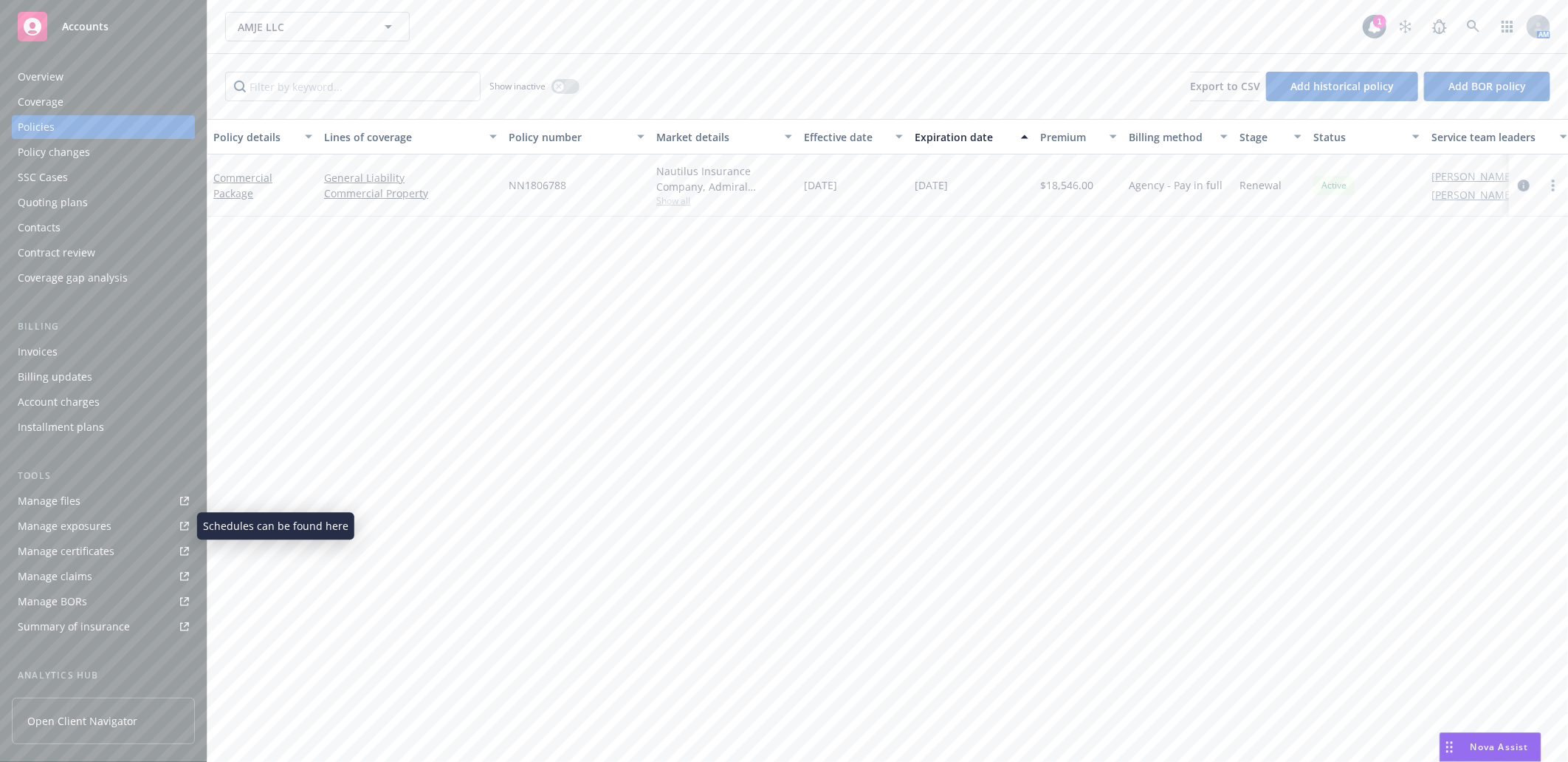
click at [87, 550] on div "Manage certificates" at bounding box center [66, 551] width 97 height 23
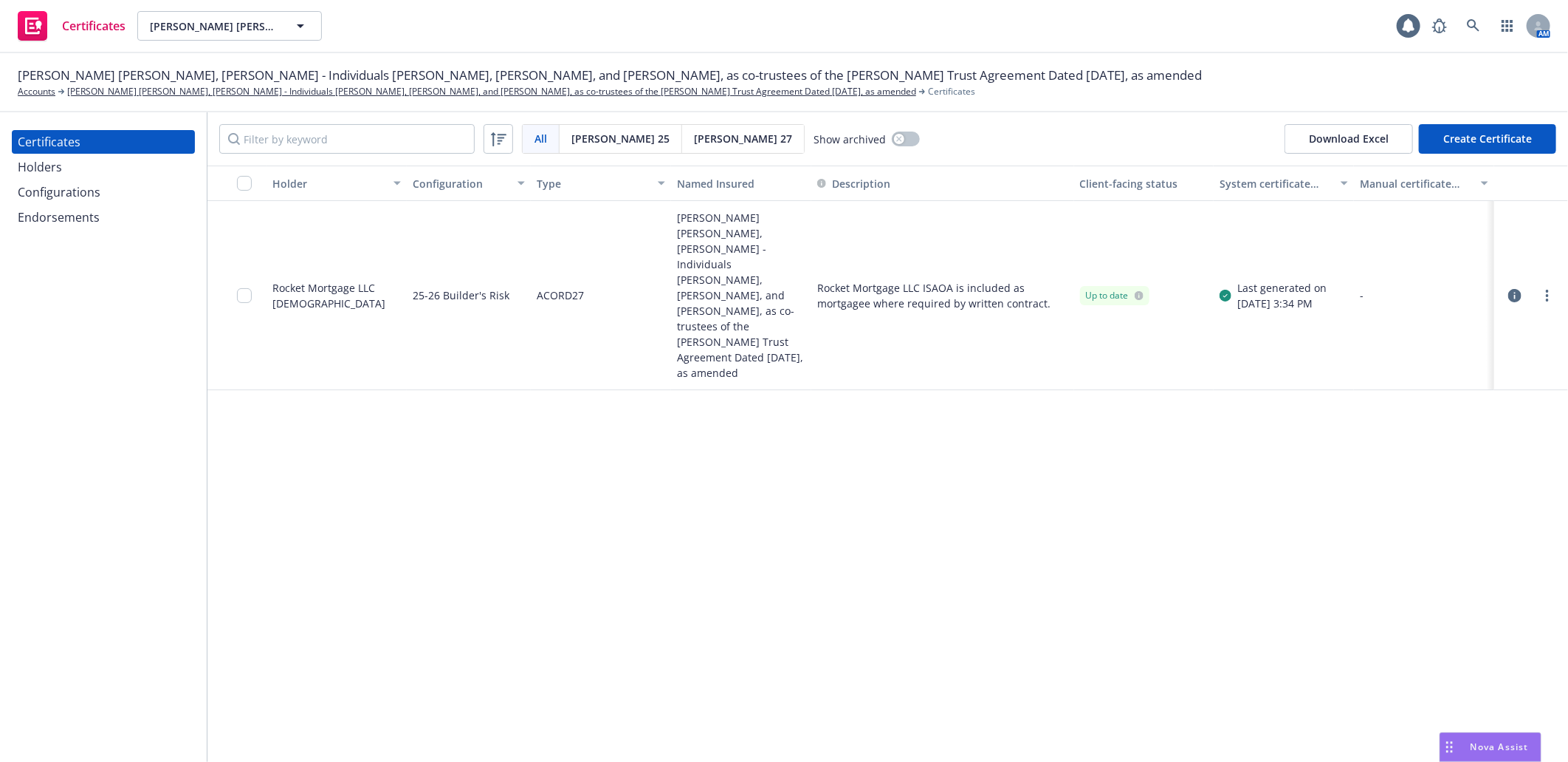
click at [66, 168] on div "Holders" at bounding box center [103, 166] width 171 height 23
